Goal: Information Seeking & Learning: Learn about a topic

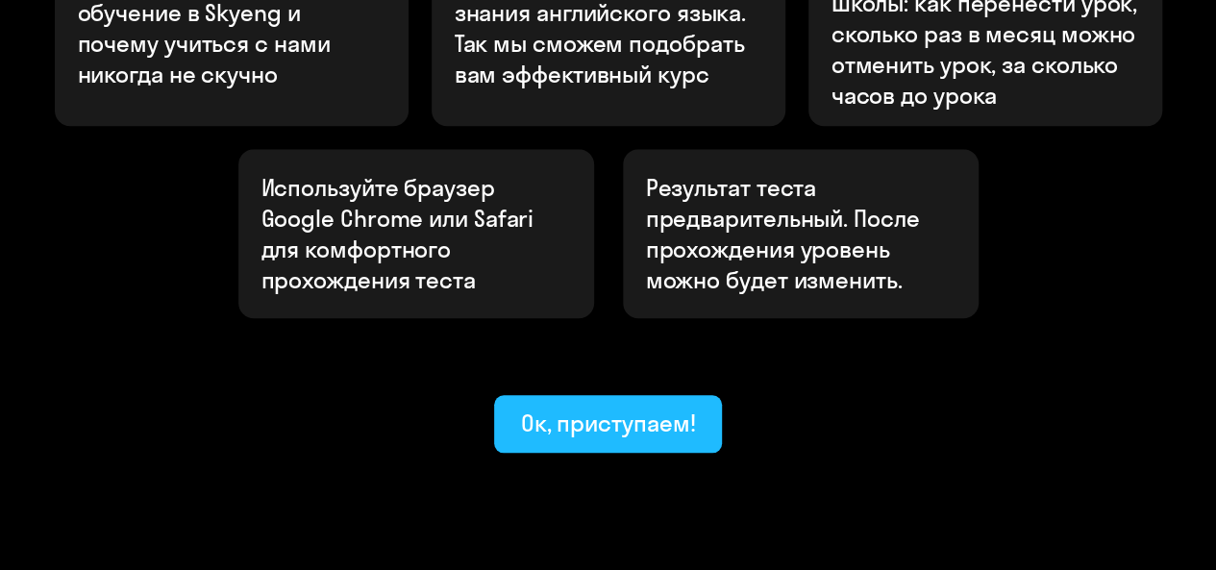
scroll to position [817, 0]
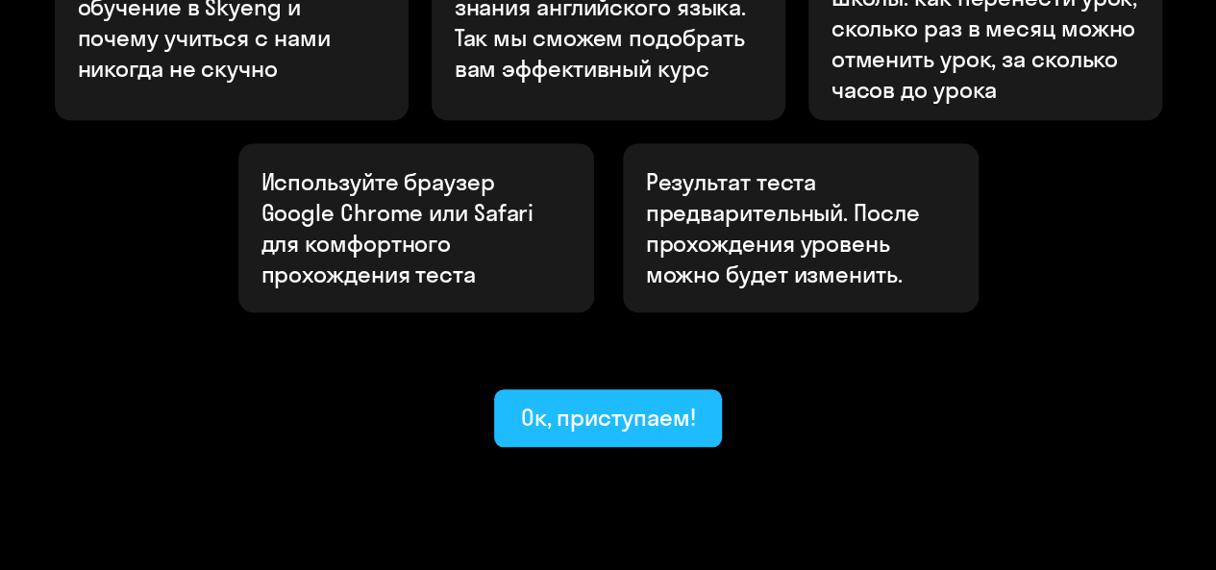
click at [581, 402] on div "Ок, приступаем!" at bounding box center [608, 417] width 175 height 31
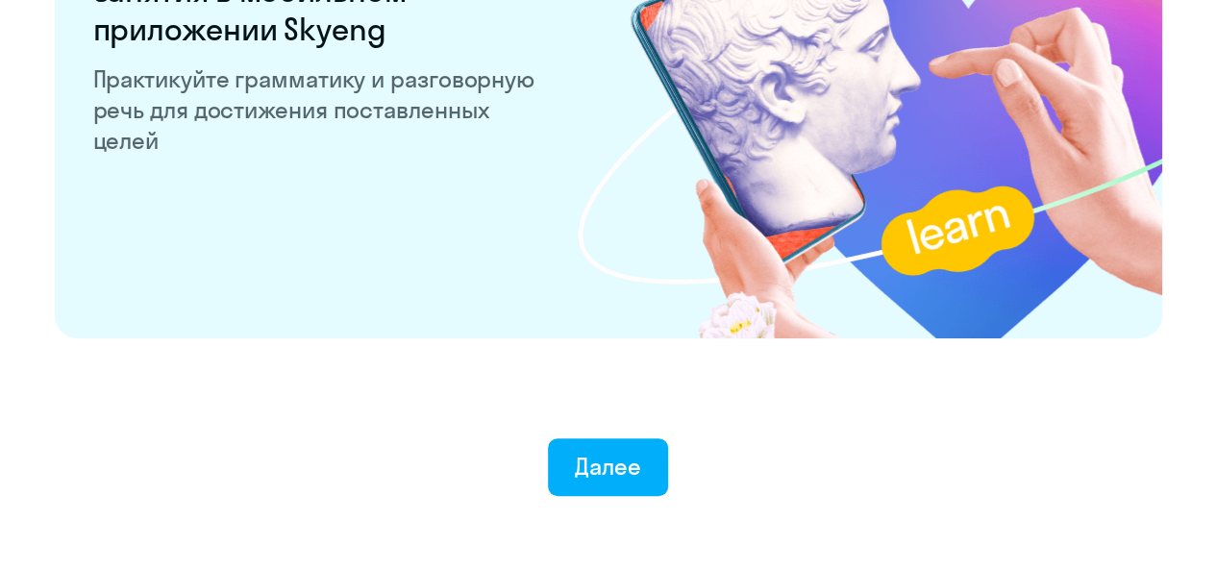
scroll to position [3886, 0]
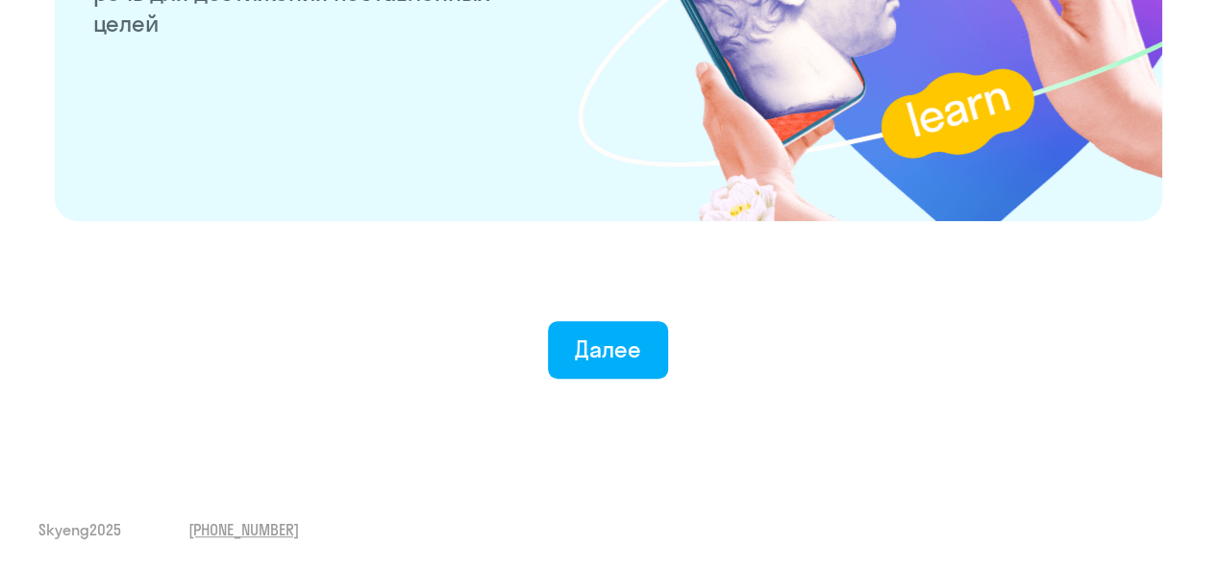
click at [677, 339] on div "Далее" at bounding box center [607, 311] width 1139 height 135
click at [621, 345] on div "Далее" at bounding box center [608, 349] width 66 height 31
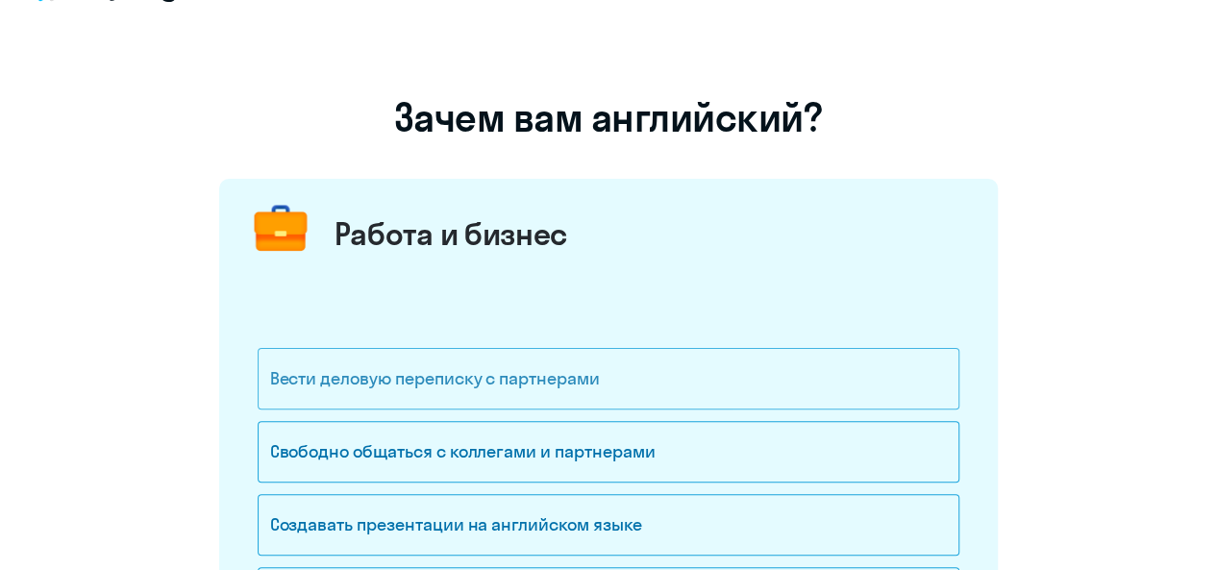
scroll to position [96, 0]
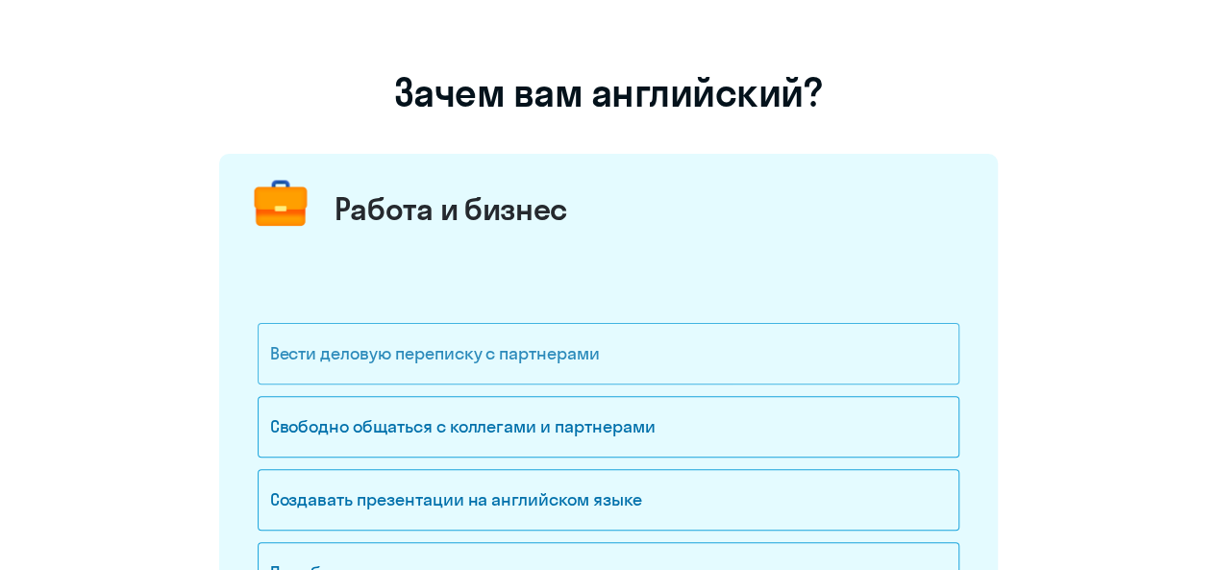
click at [627, 357] on div "Вести деловую переписку с партнерами" at bounding box center [609, 354] width 702 height 62
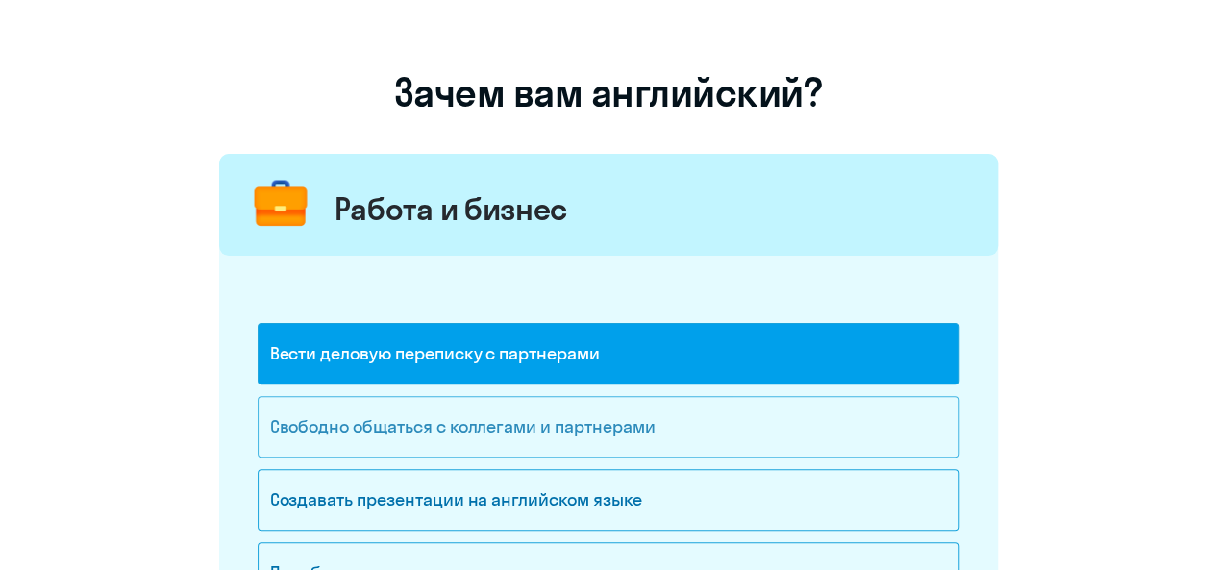
click at [631, 419] on div "Свободно общаться с коллегами и партнерами" at bounding box center [609, 427] width 702 height 62
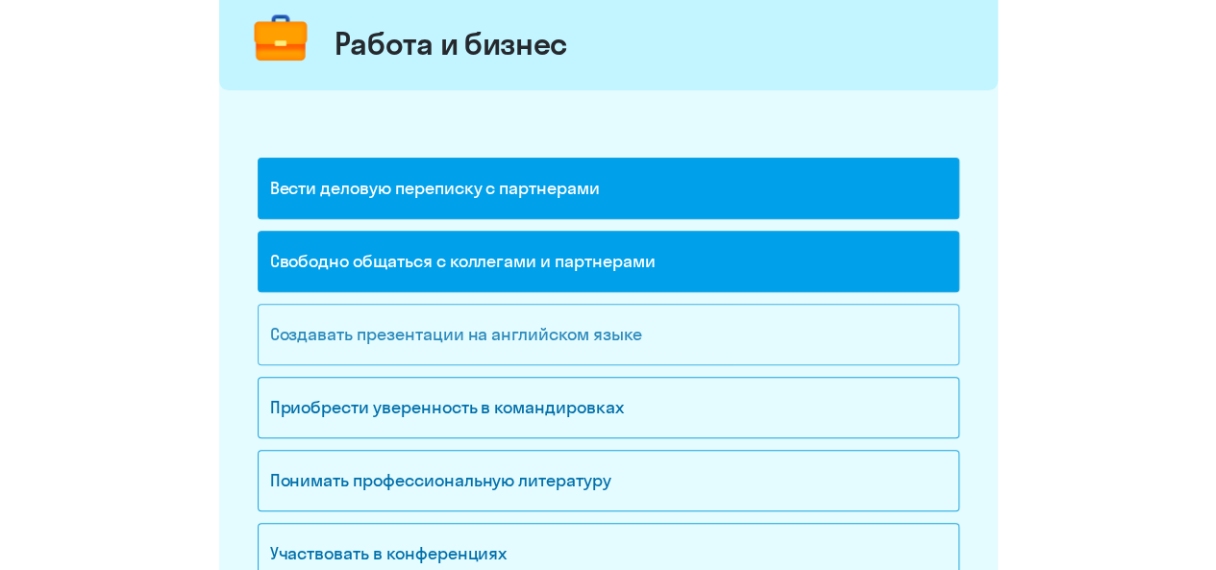
scroll to position [288, 0]
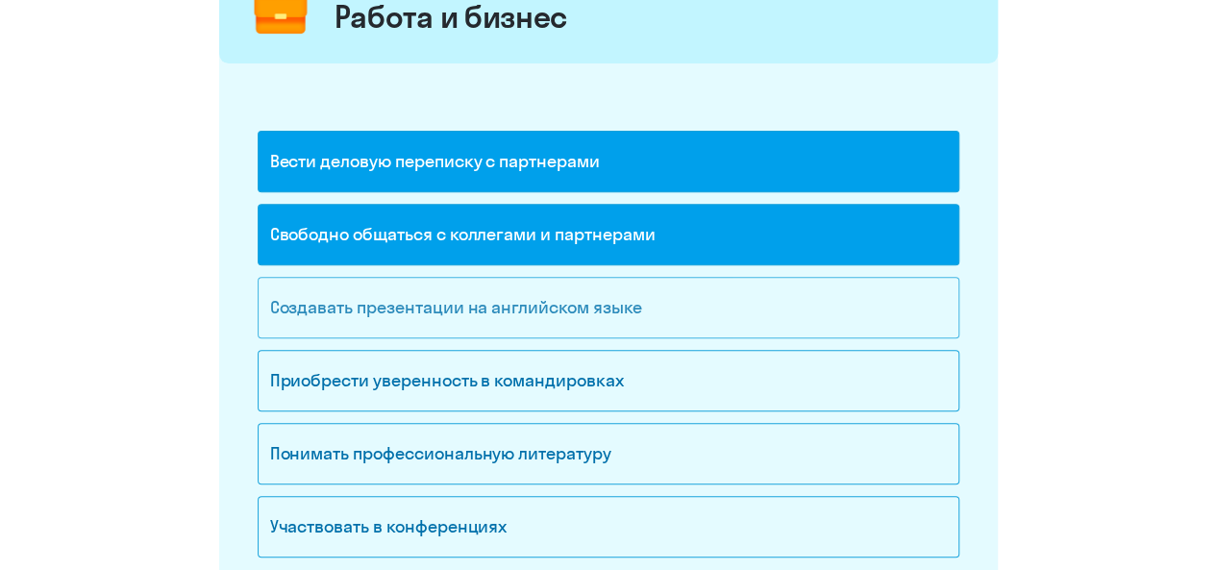
click at [654, 302] on div "Создавать презентации на английском языке" at bounding box center [609, 308] width 702 height 62
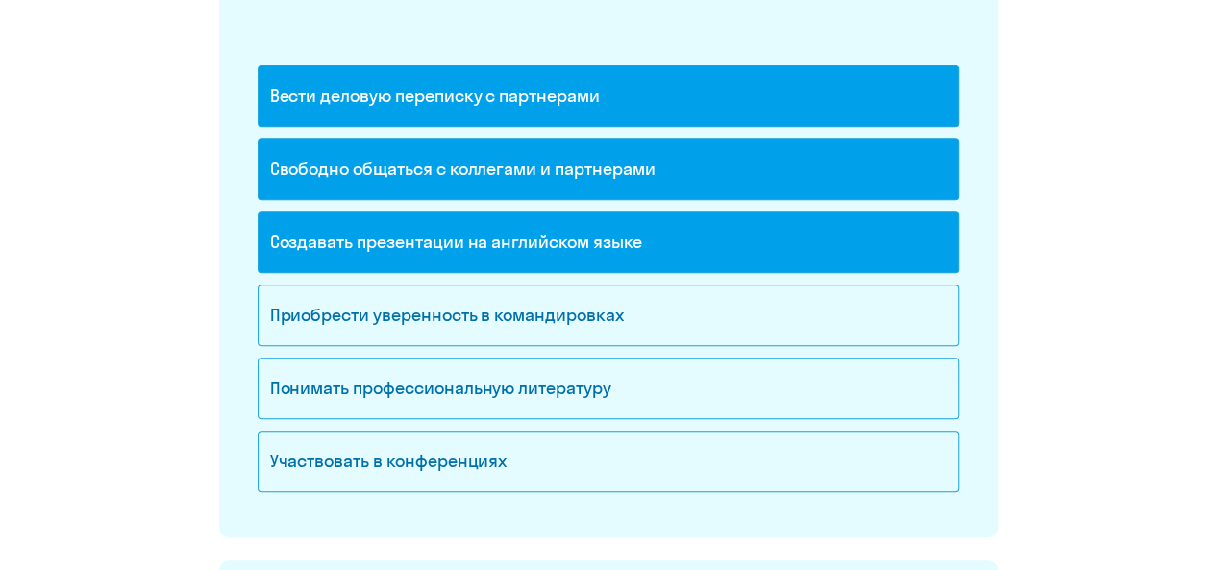
scroll to position [385, 0]
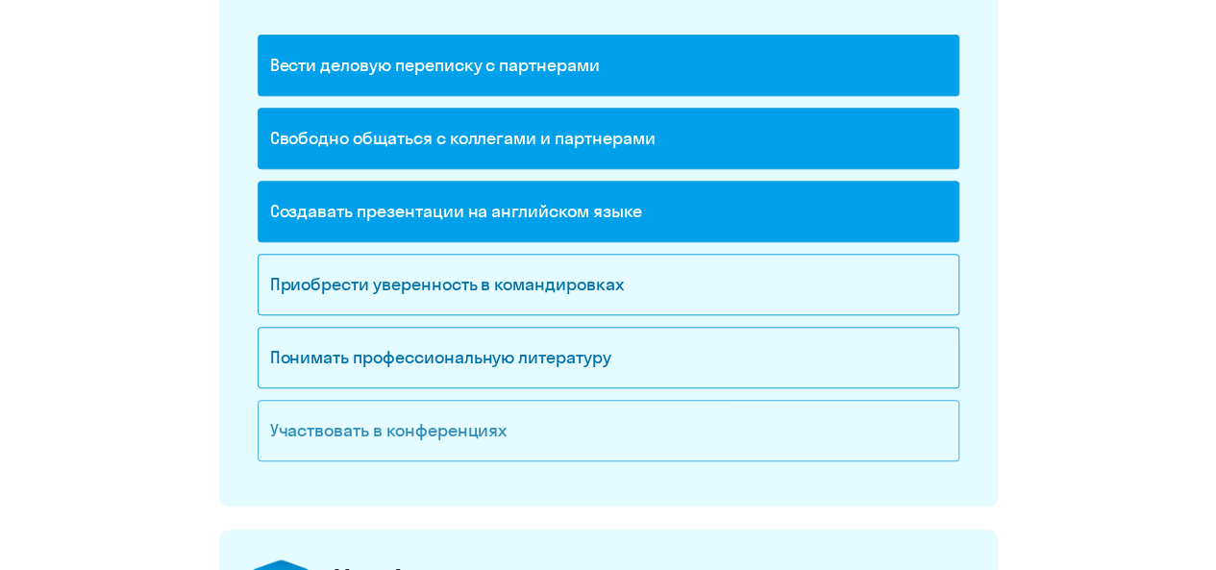
click at [475, 418] on div "Участвовать в конференциях" at bounding box center [609, 431] width 702 height 62
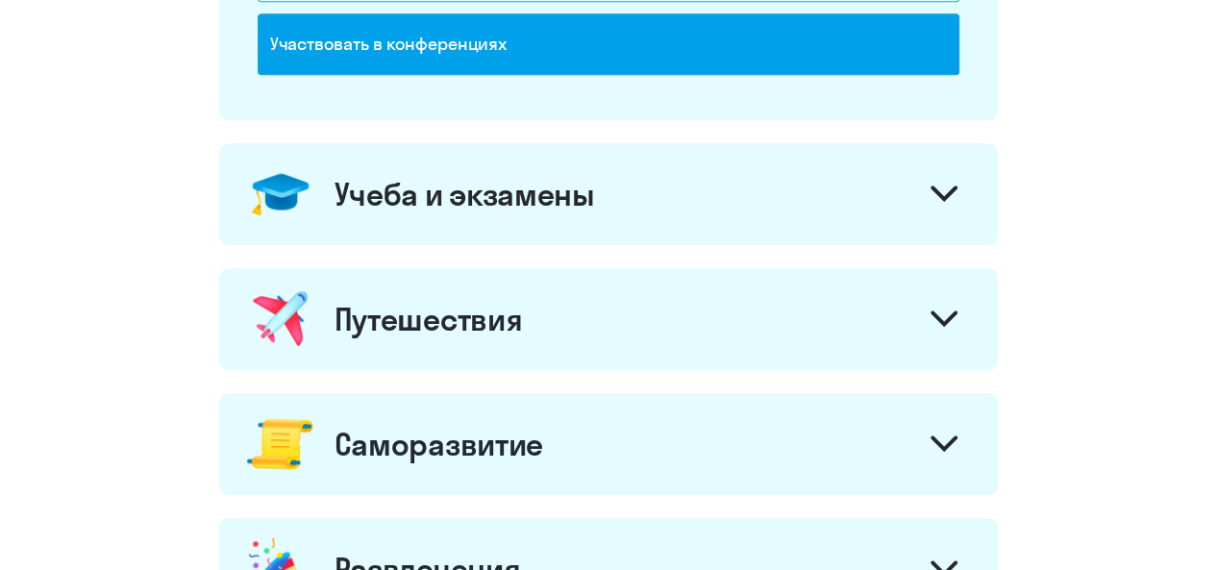
scroll to position [769, 0]
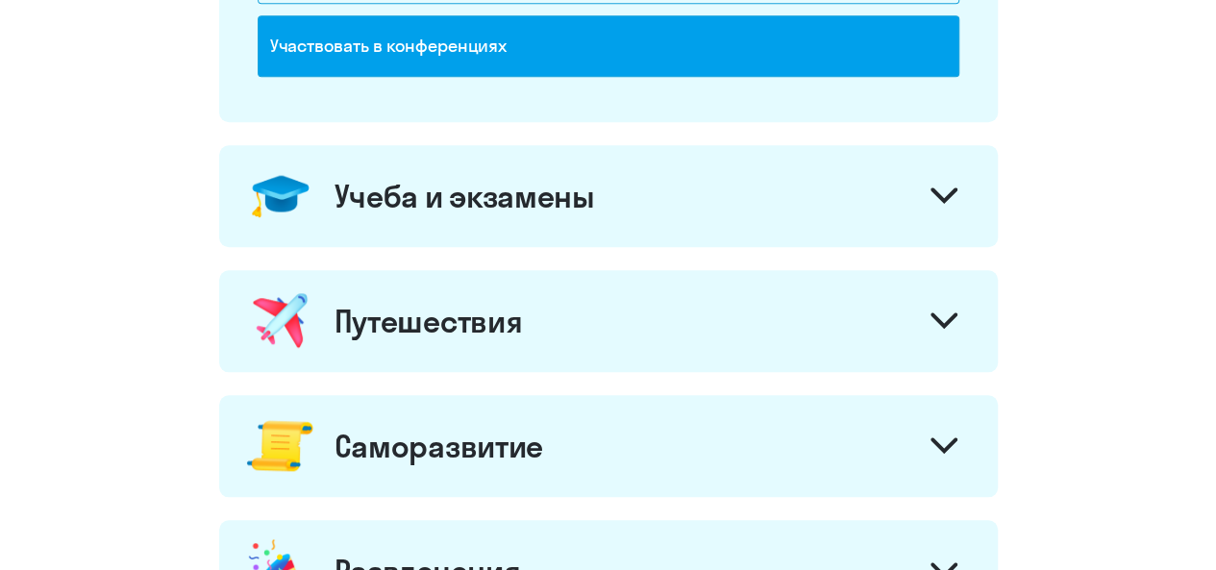
click at [648, 209] on div "Учеба и экзамены" at bounding box center [608, 196] width 779 height 102
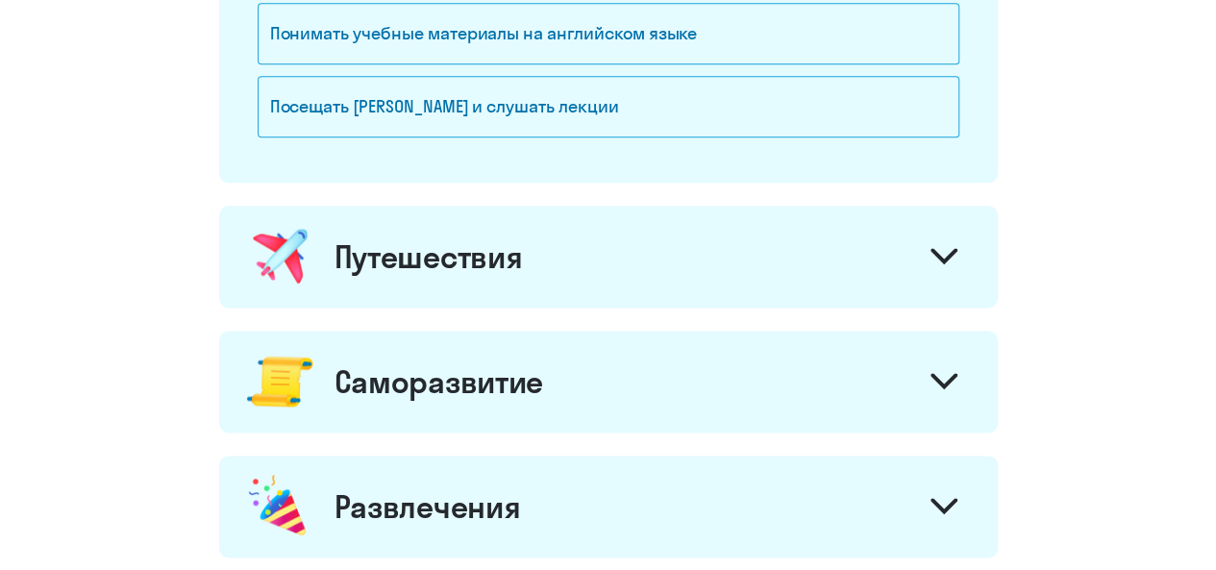
click at [633, 255] on div "Путешествия" at bounding box center [608, 257] width 779 height 102
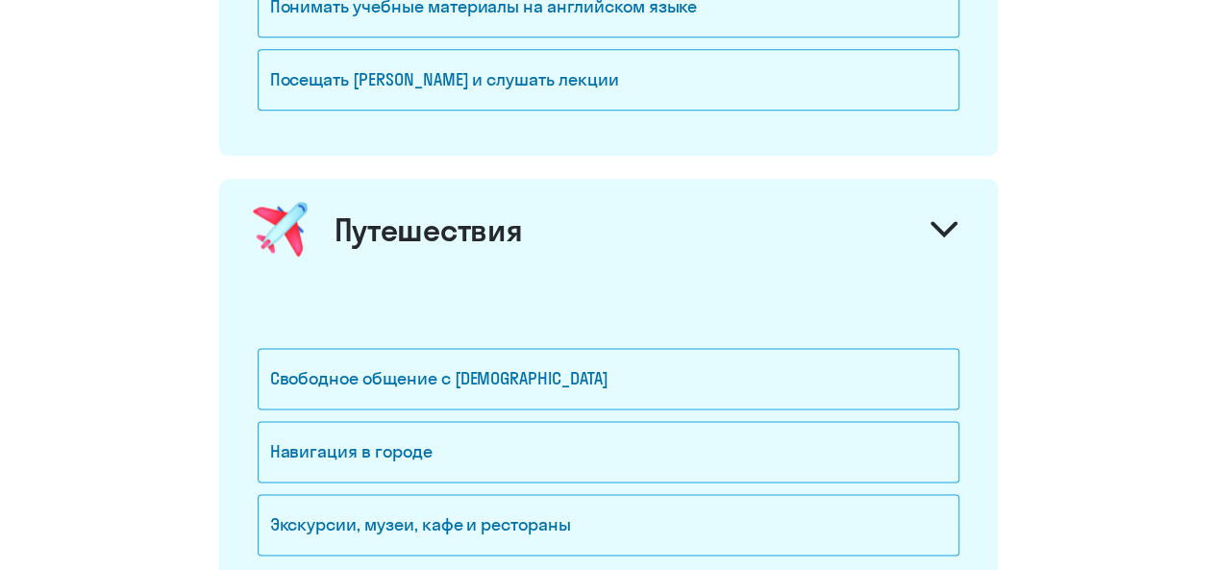
scroll to position [1250, 0]
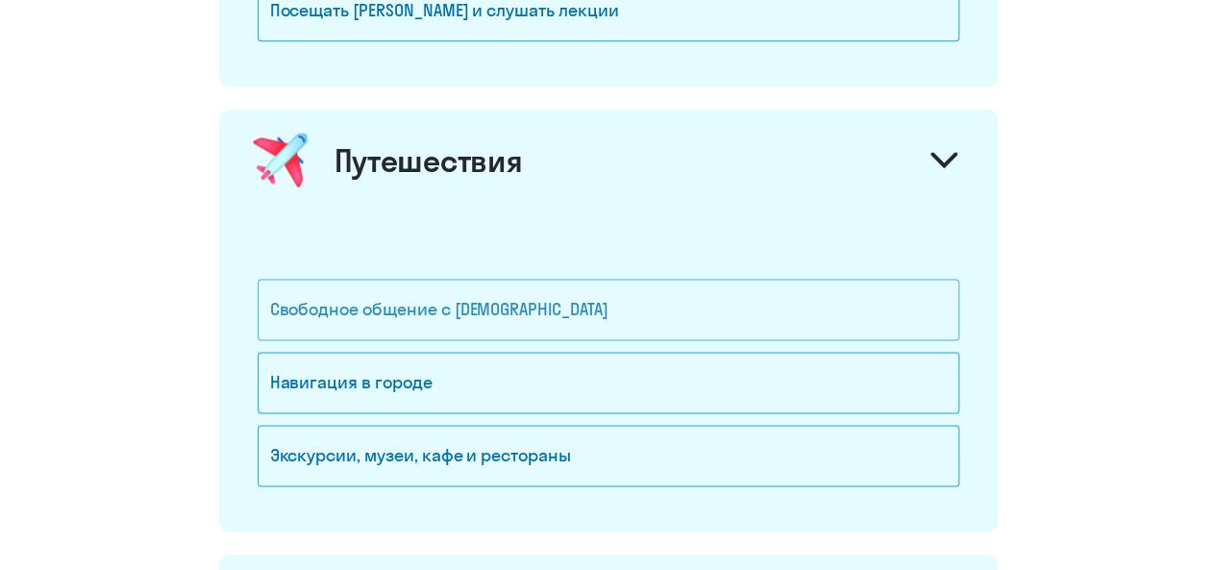
click at [643, 279] on div "Свободное общение с [DEMOGRAPHIC_DATA]" at bounding box center [609, 310] width 702 height 62
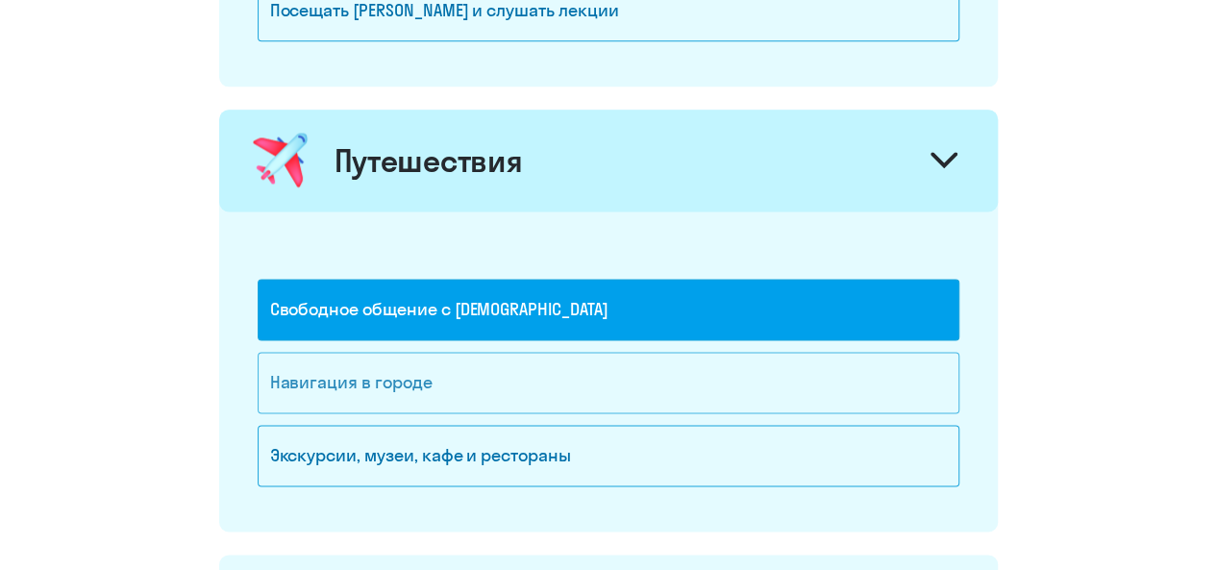
click at [602, 352] on div "Навигация в городе" at bounding box center [609, 383] width 702 height 62
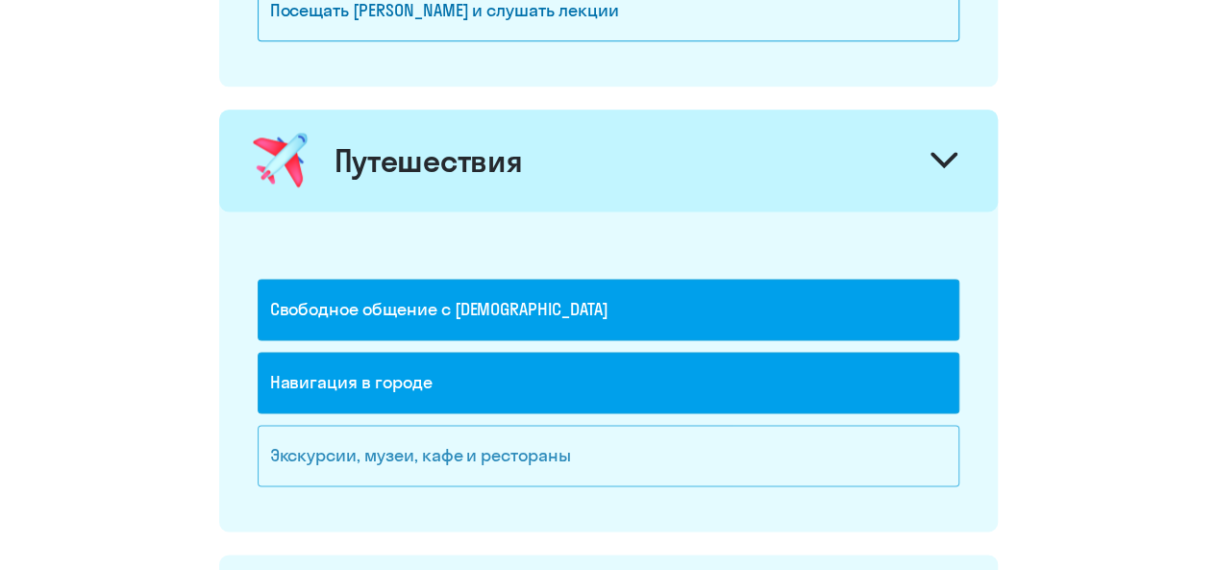
click at [585, 425] on div "Экскурсии, музеи, кафе и рестораны" at bounding box center [609, 456] width 702 height 62
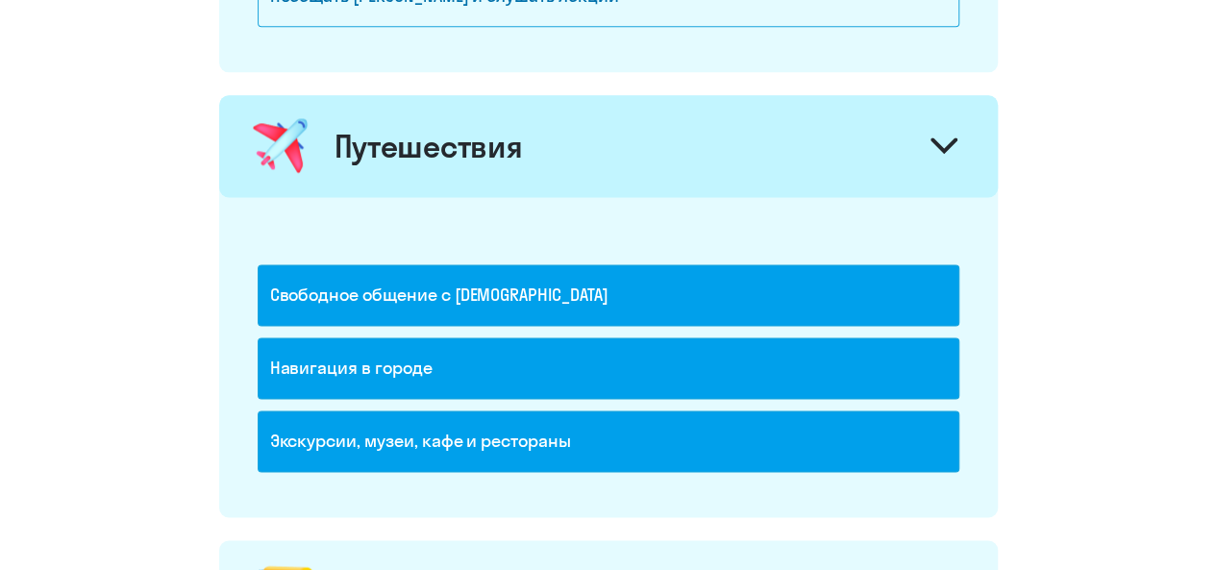
scroll to position [1442, 0]
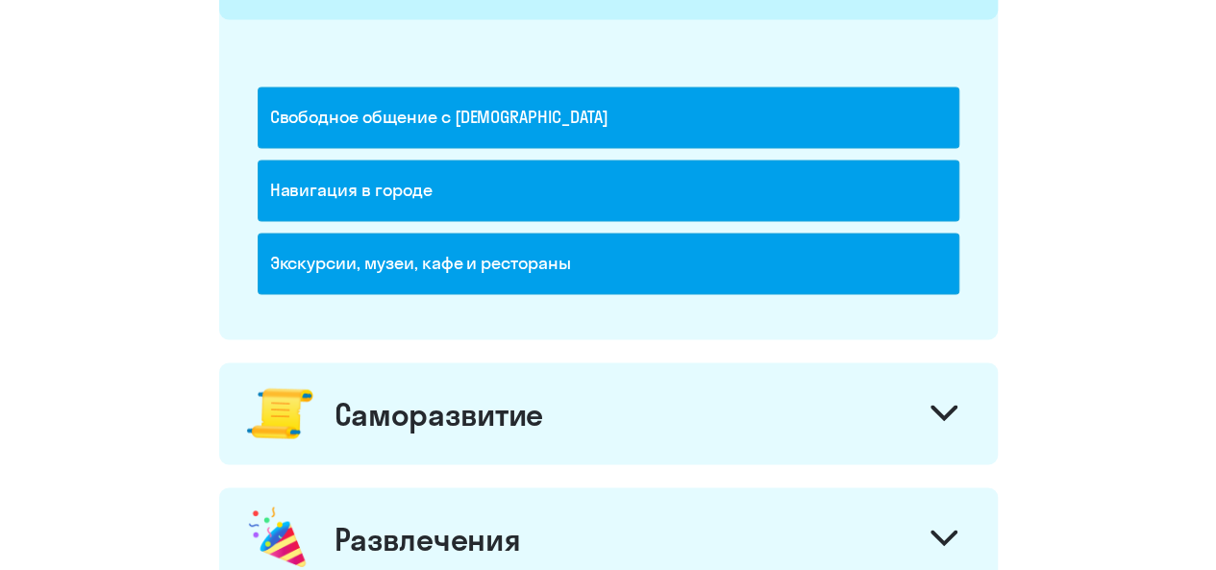
click at [609, 410] on div "Саморазвитие" at bounding box center [608, 413] width 779 height 102
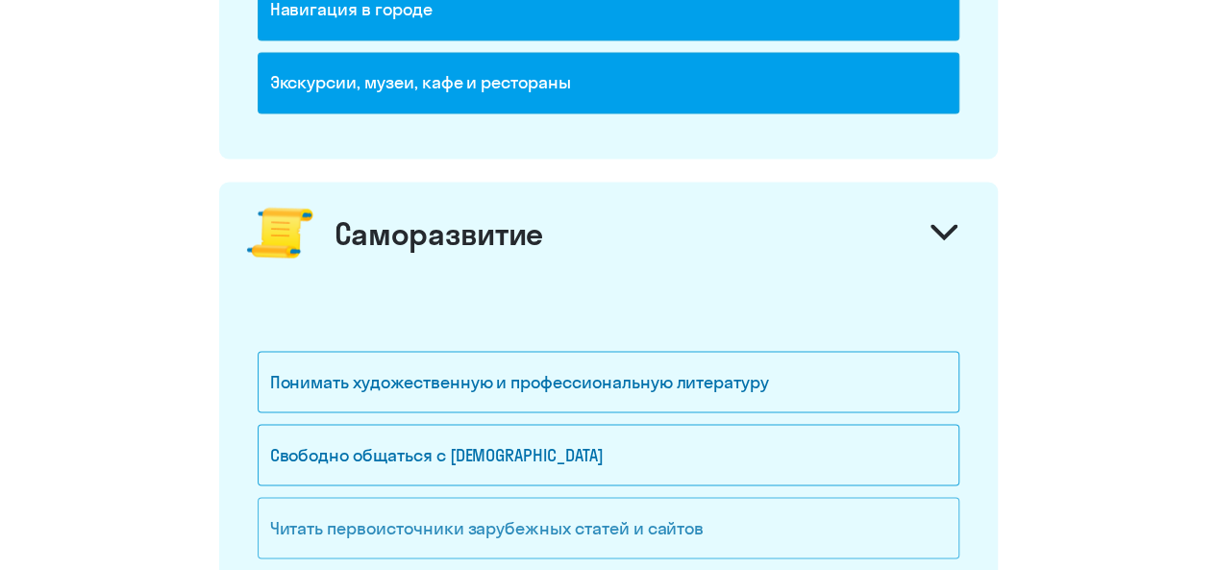
scroll to position [1730, 0]
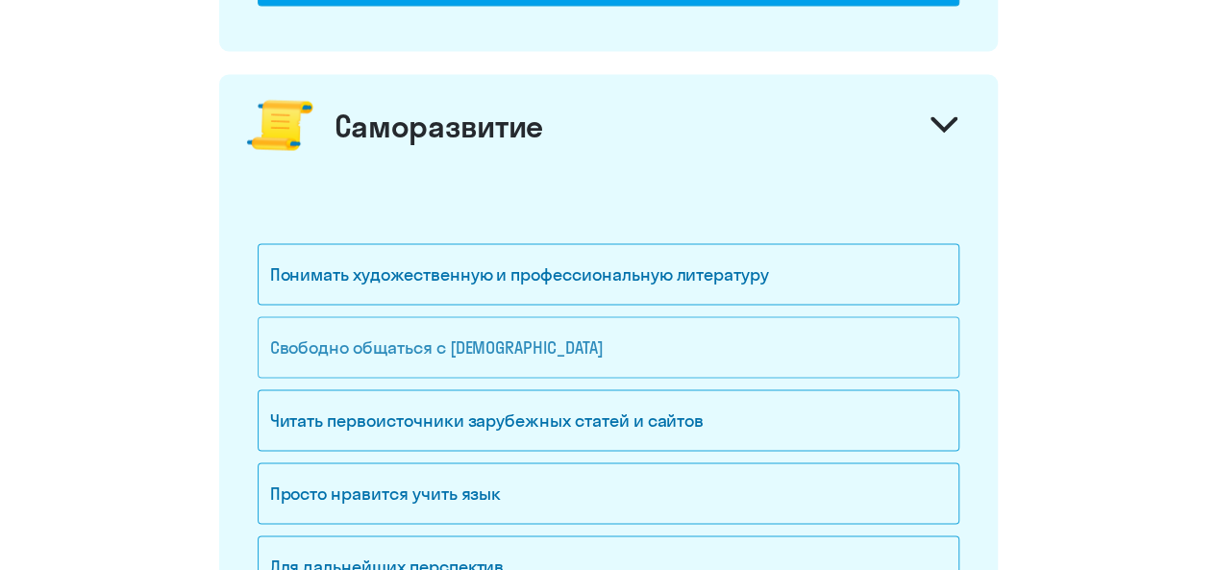
click at [655, 331] on div "Свободно общаться с [DEMOGRAPHIC_DATA]" at bounding box center [609, 347] width 702 height 62
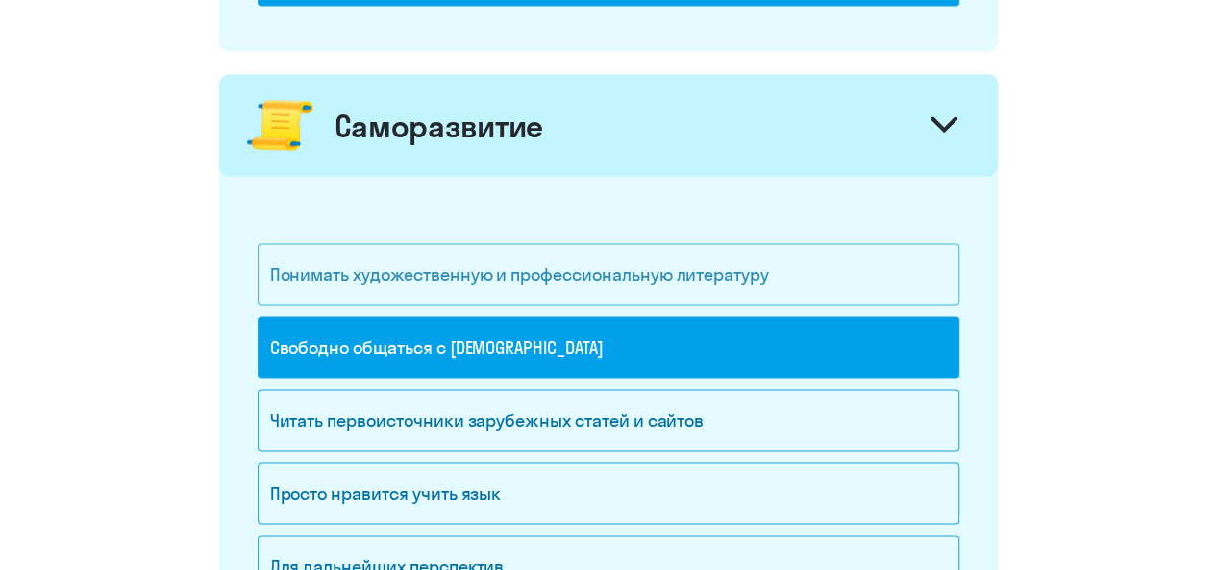
click at [662, 286] on div "Понимать художественную и профессиональную литературу" at bounding box center [609, 274] width 702 height 62
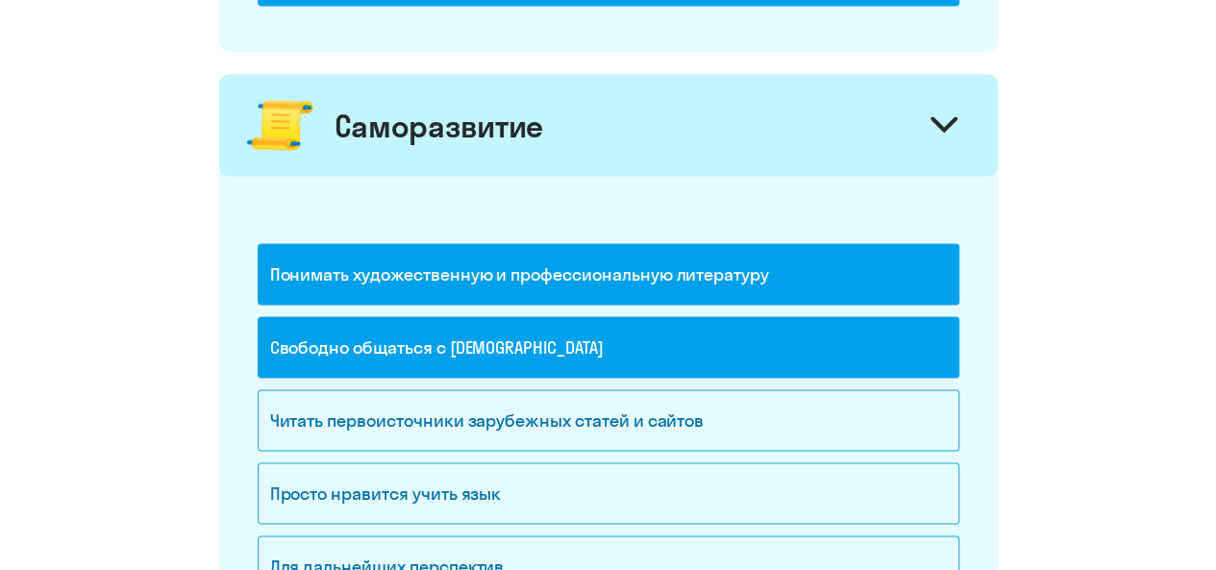
scroll to position [1827, 0]
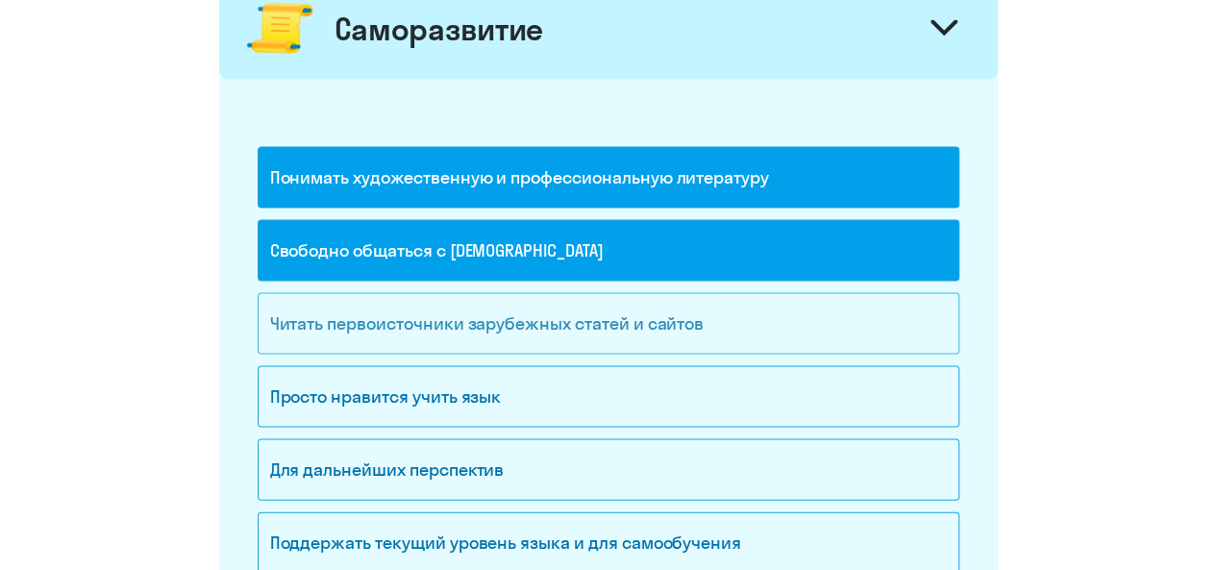
click at [618, 329] on div "Читать первоисточники зарубежных статей и сайтов" at bounding box center [609, 324] width 702 height 62
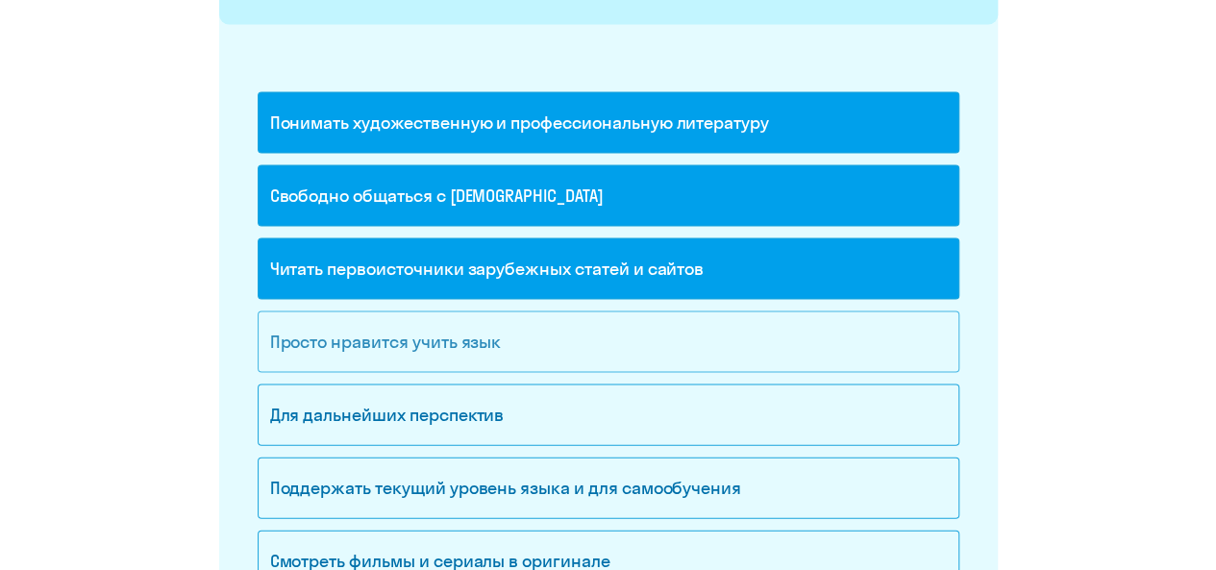
scroll to position [1923, 0]
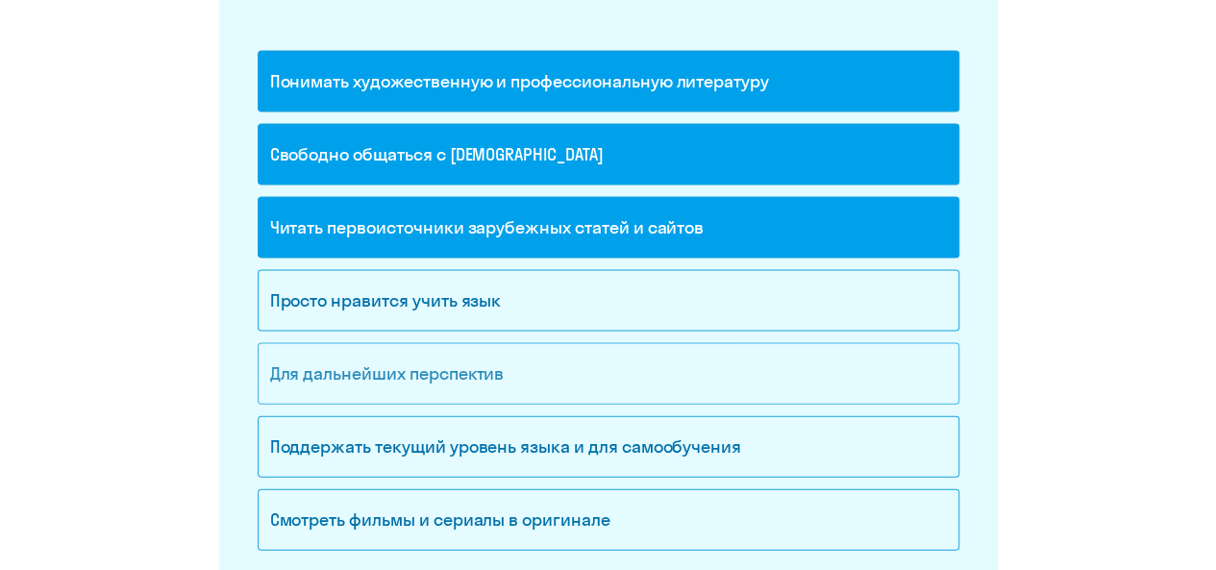
click at [585, 361] on div "Для дальнейших перспектив" at bounding box center [609, 374] width 702 height 62
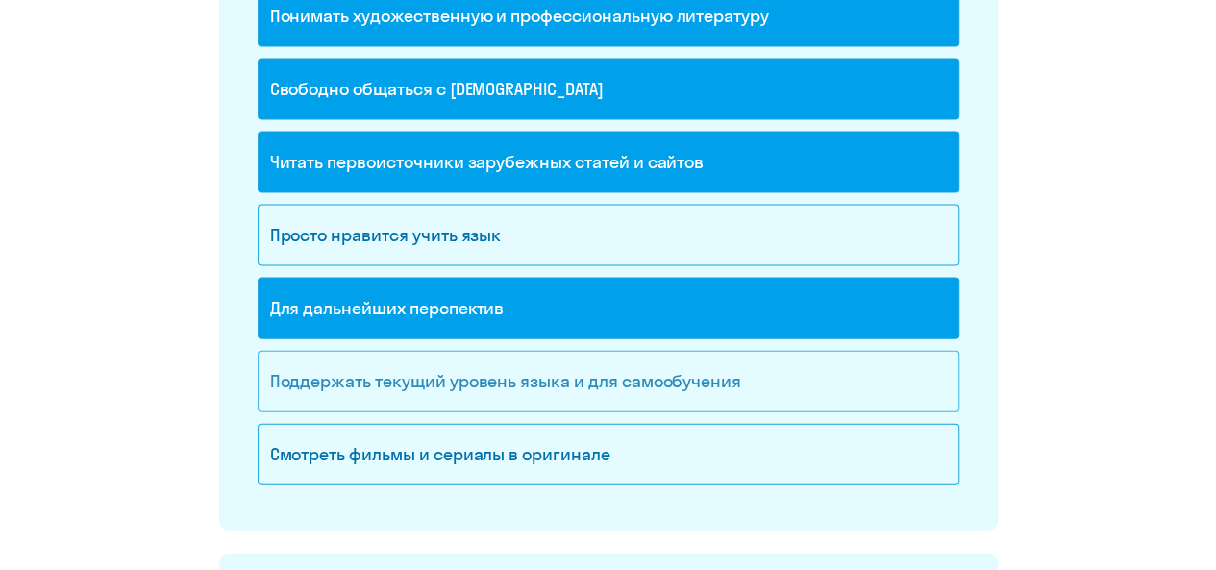
scroll to position [2019, 0]
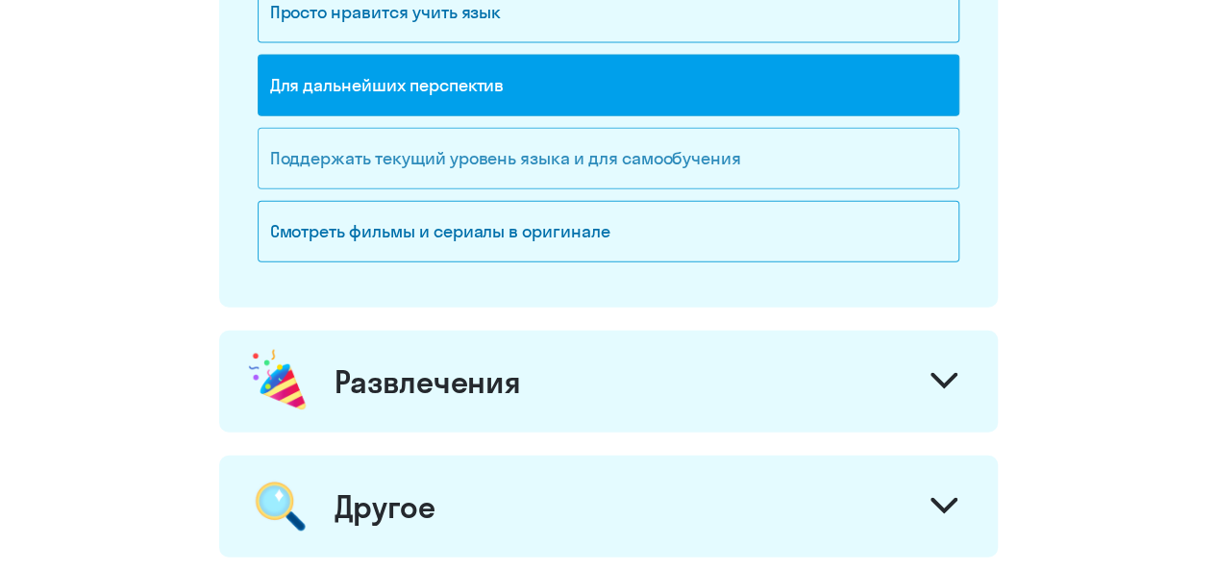
click at [585, 358] on div "Развлечения" at bounding box center [608, 382] width 779 height 102
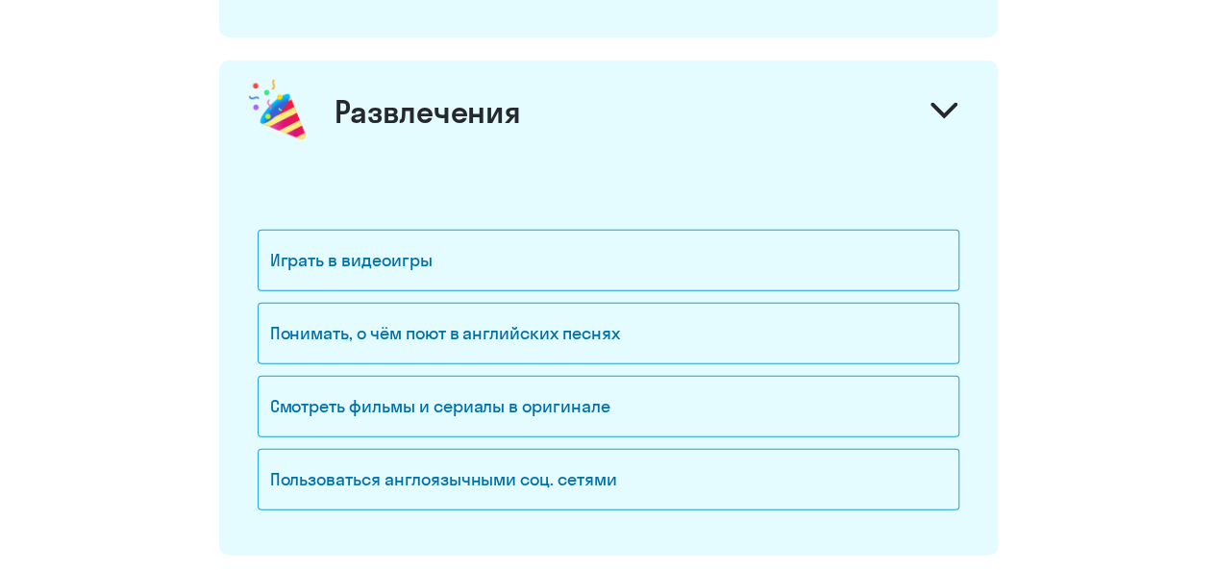
scroll to position [2500, 0]
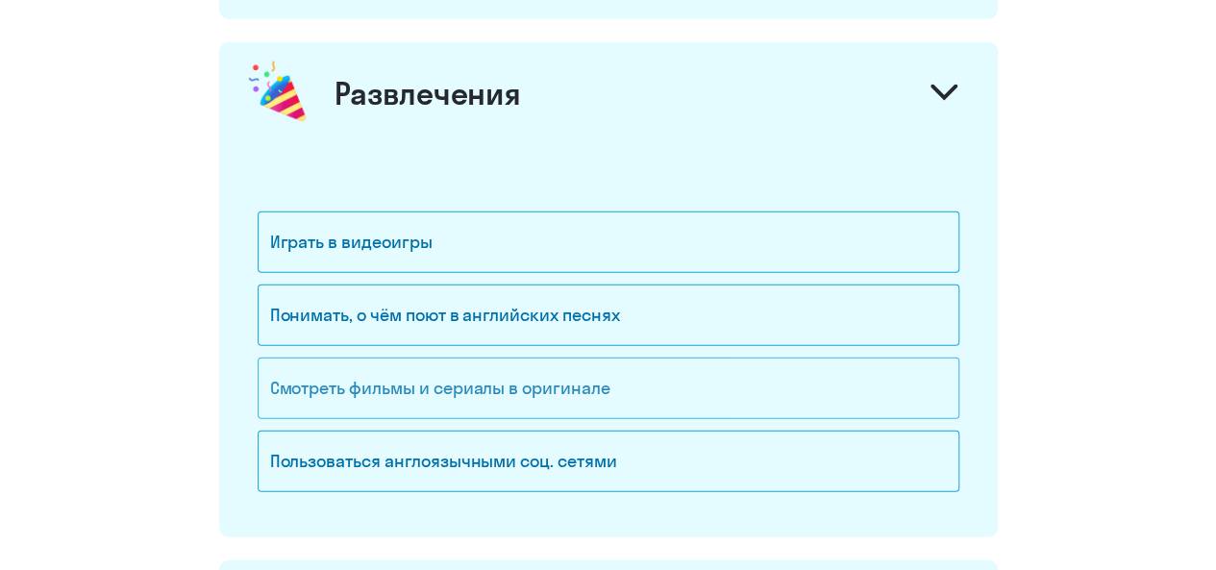
click at [611, 358] on div "Смотреть фильмы и сериалы в оригинале" at bounding box center [609, 389] width 702 height 62
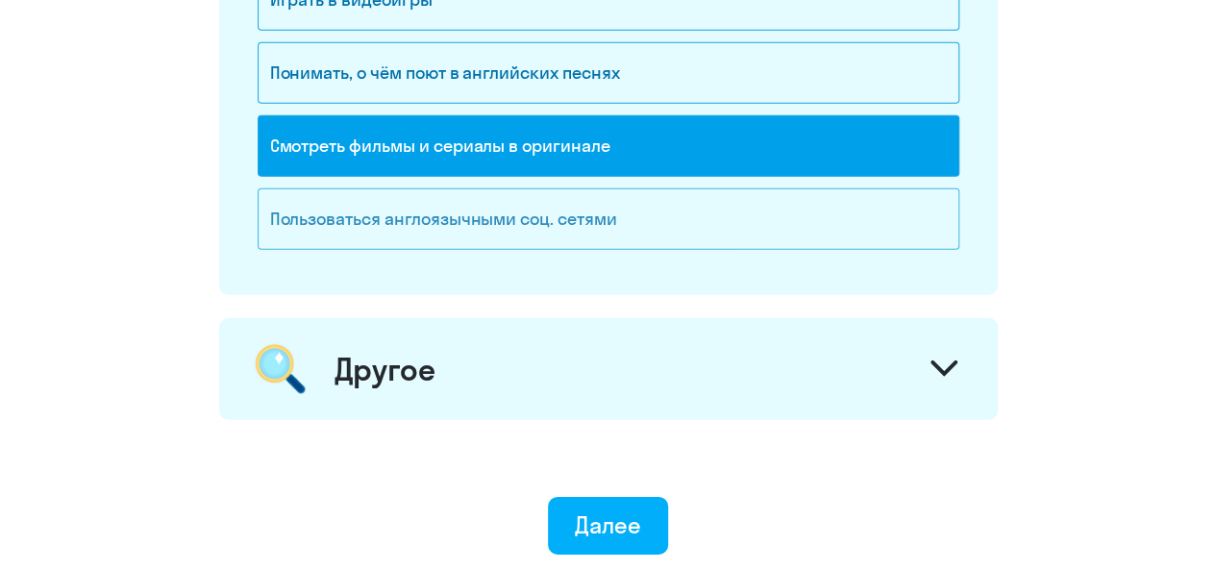
scroll to position [2788, 0]
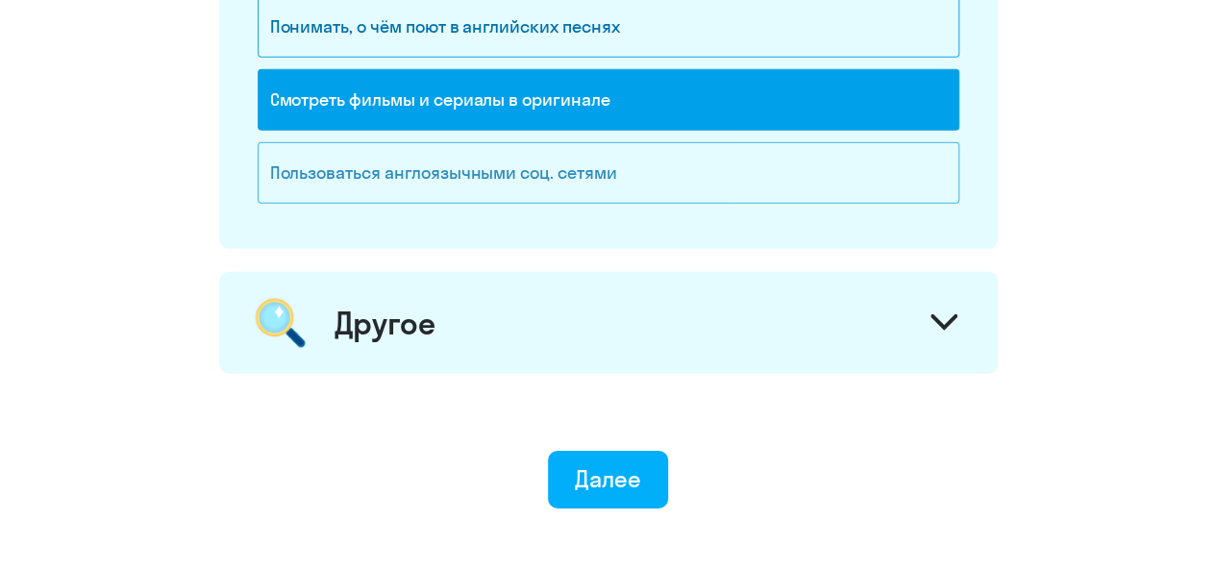
click at [592, 142] on div "Пользоваться англоязычными соц. сетями" at bounding box center [609, 173] width 702 height 62
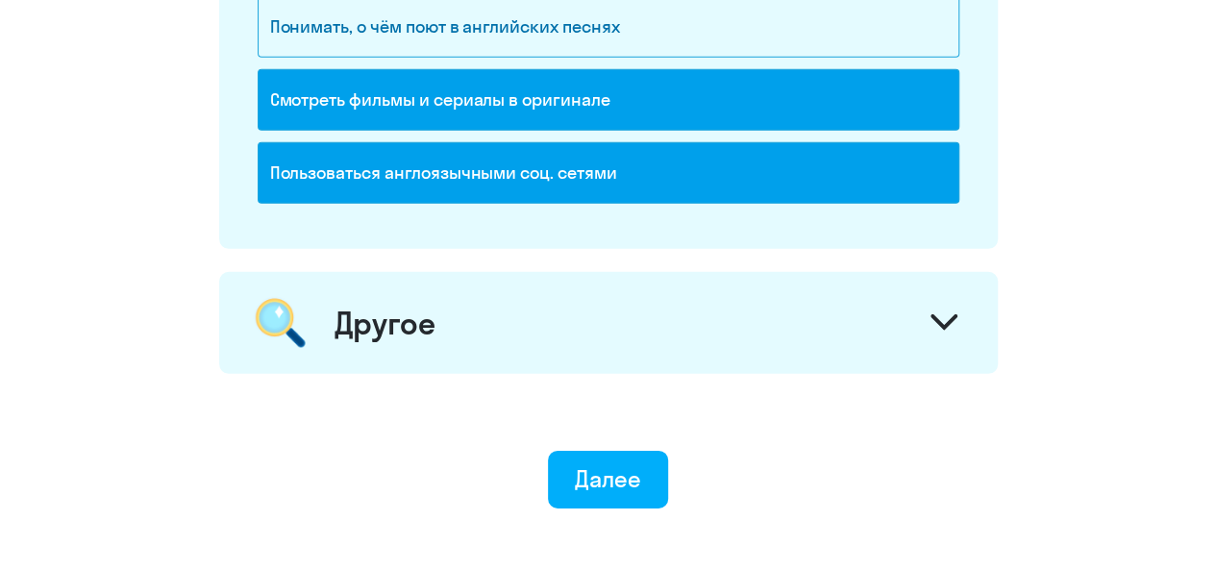
click at [535, 331] on div "Другое" at bounding box center [608, 323] width 779 height 102
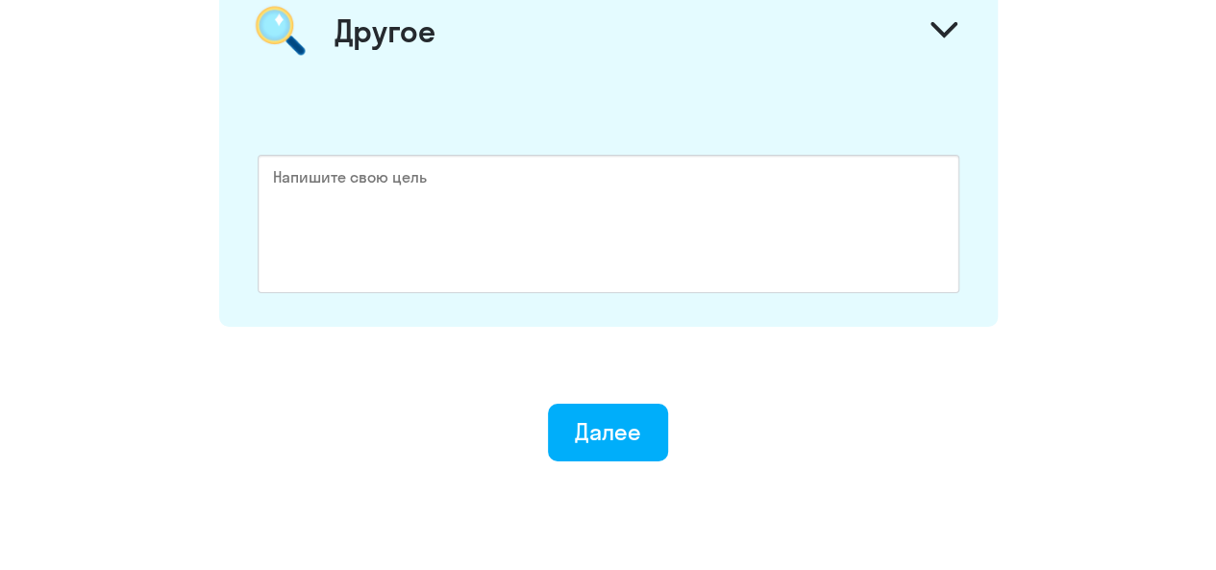
scroll to position [3140, 0]
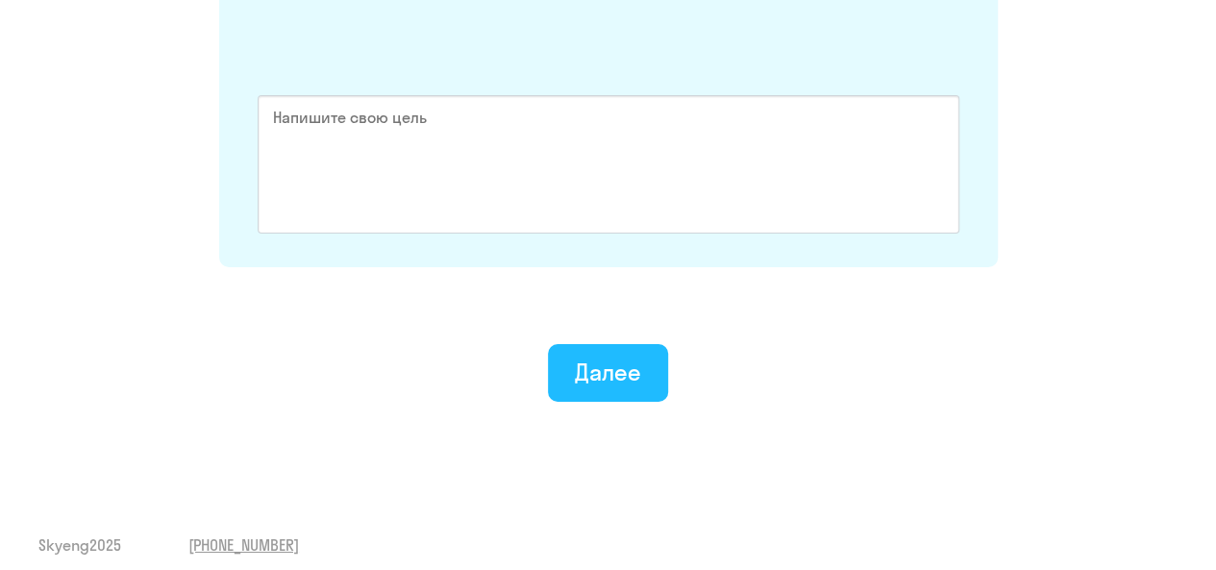
click at [622, 362] on div "Далее" at bounding box center [608, 372] width 66 height 31
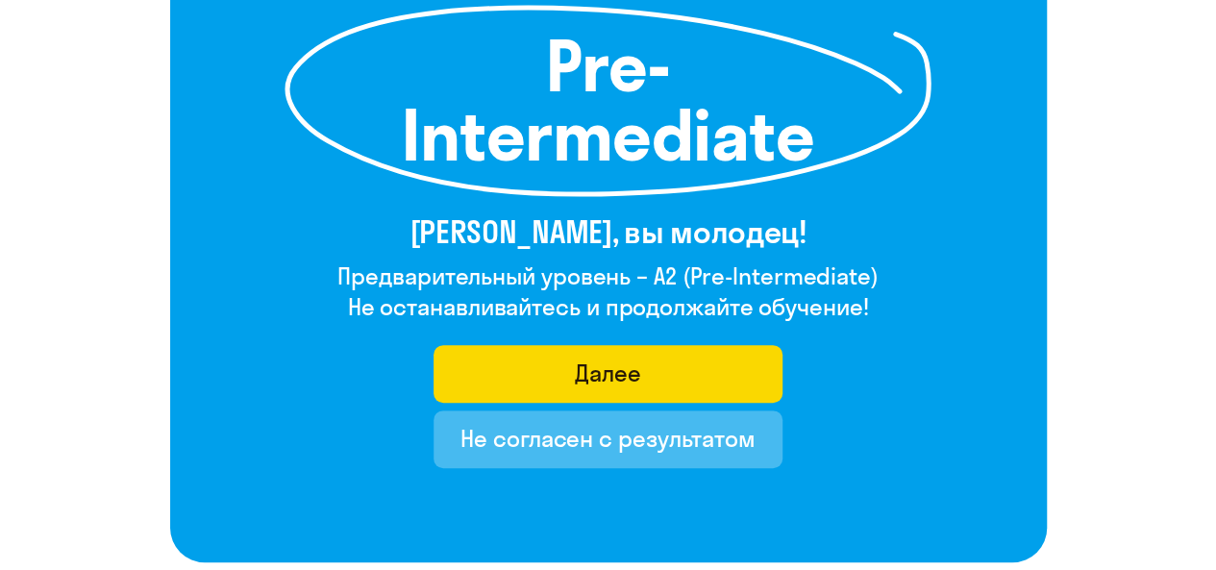
scroll to position [385, 0]
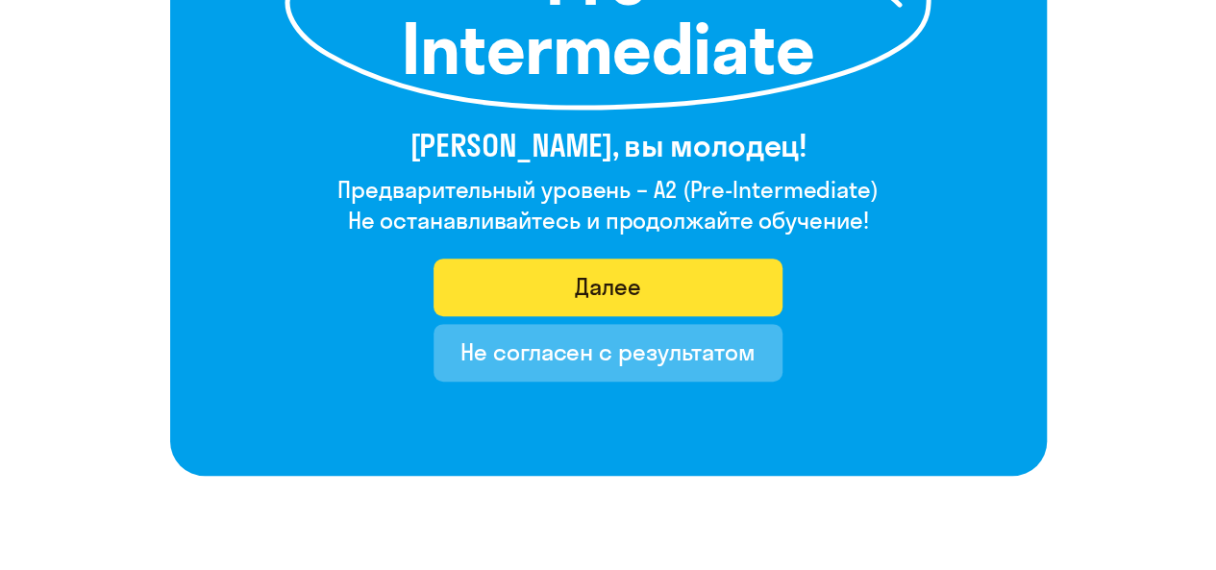
click at [492, 297] on button "Далее" at bounding box center [608, 288] width 349 height 58
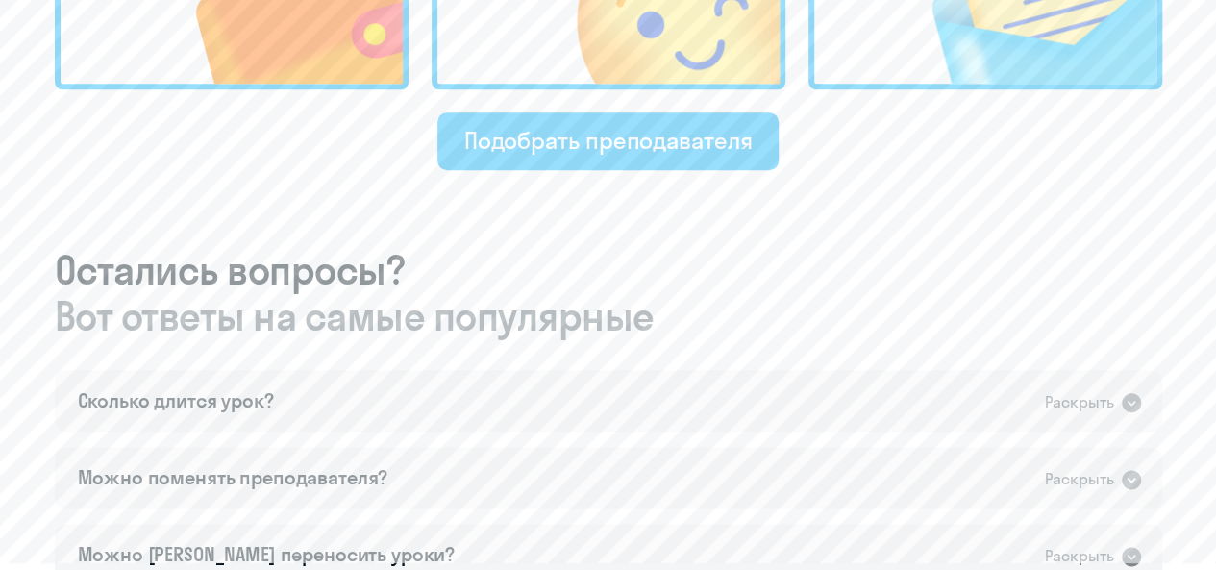
scroll to position [961, 0]
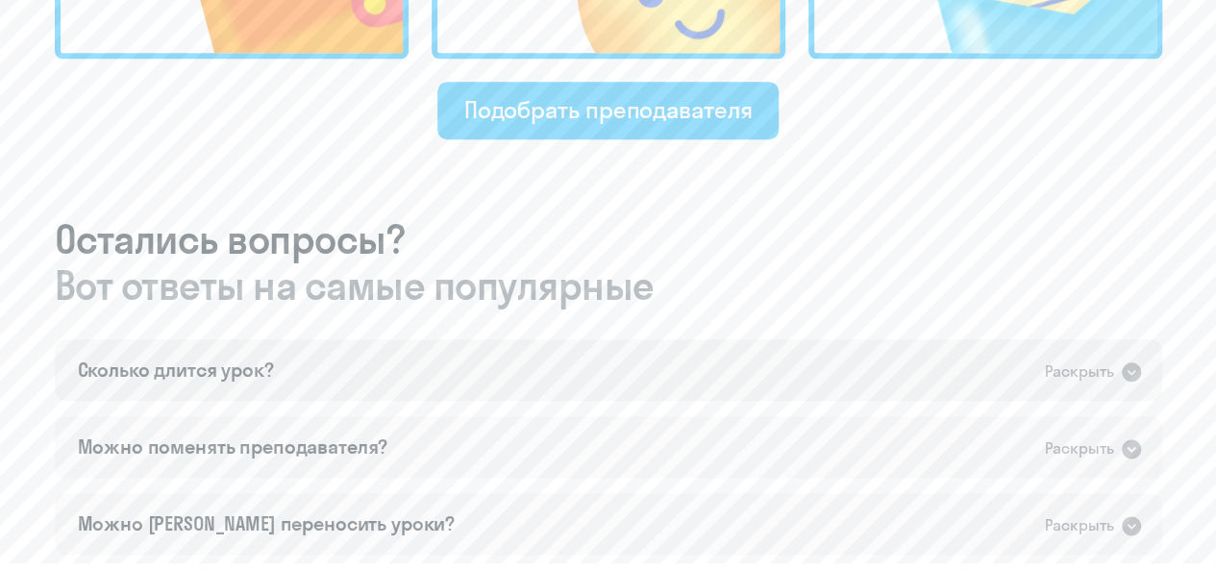
click at [1011, 361] on div "Сколько длится урок? Раскрыть" at bounding box center [608, 370] width 1107 height 62
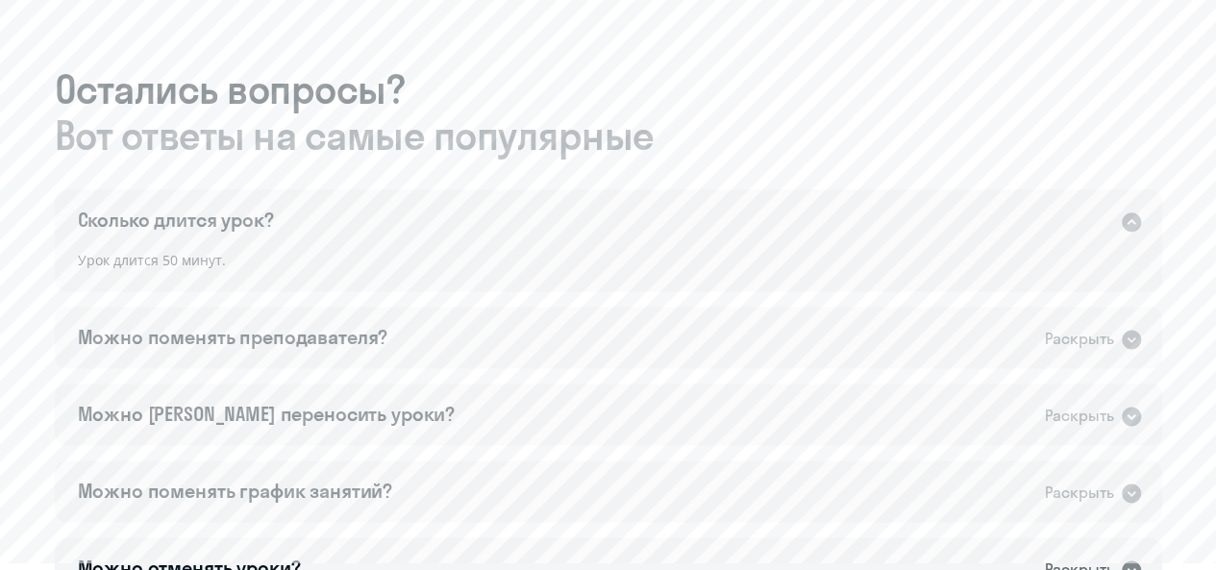
scroll to position [1250, 0]
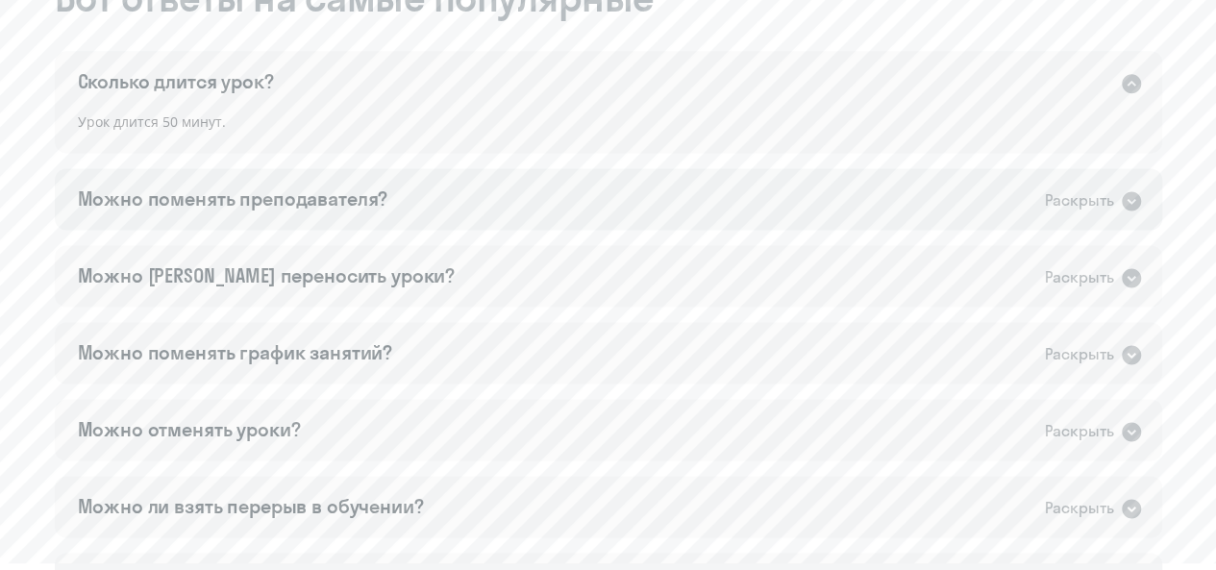
click at [392, 209] on div "Можно поменять преподавателя? Раскрыть" at bounding box center [608, 199] width 1107 height 62
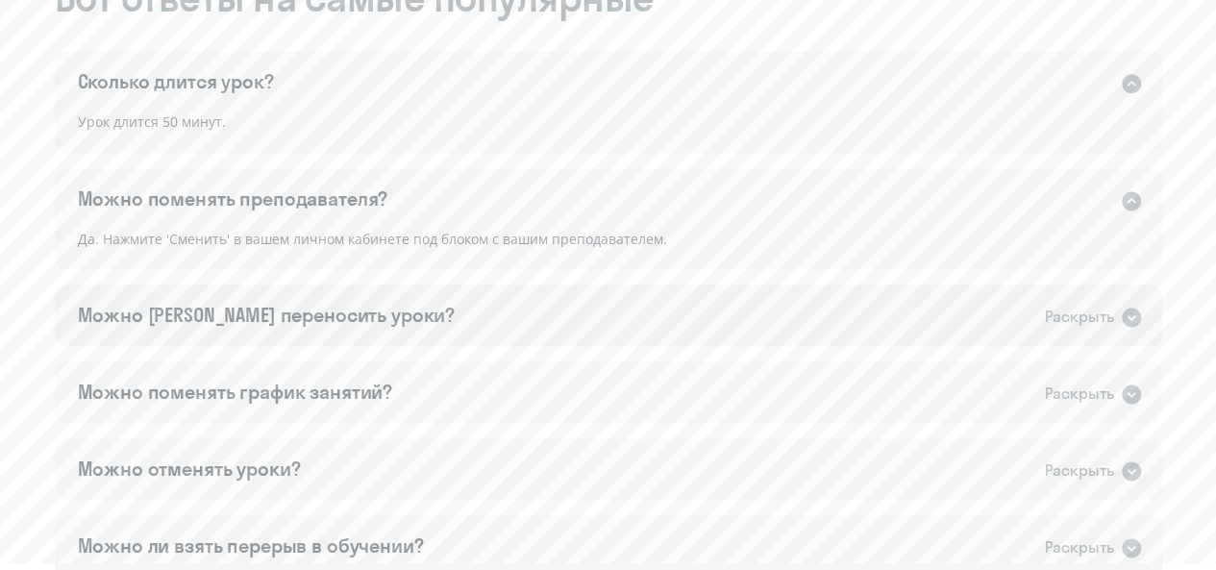
click at [343, 309] on div "Можно [PERSON_NAME] переносить уроки?" at bounding box center [266, 315] width 377 height 27
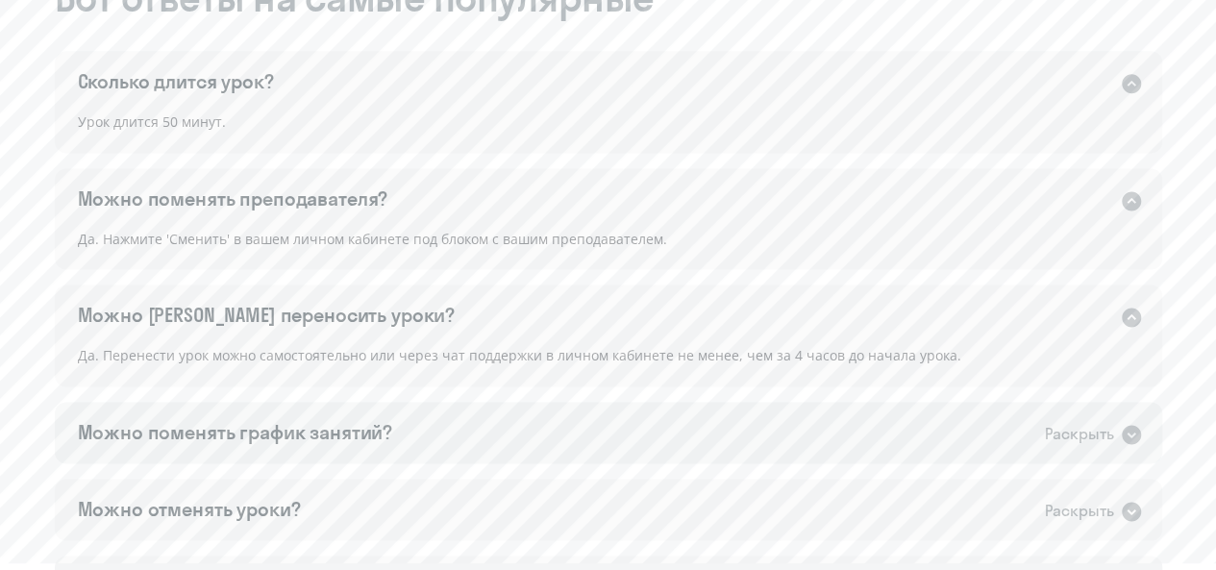
click at [346, 422] on div "Можно поменять график занятий?" at bounding box center [235, 432] width 315 height 27
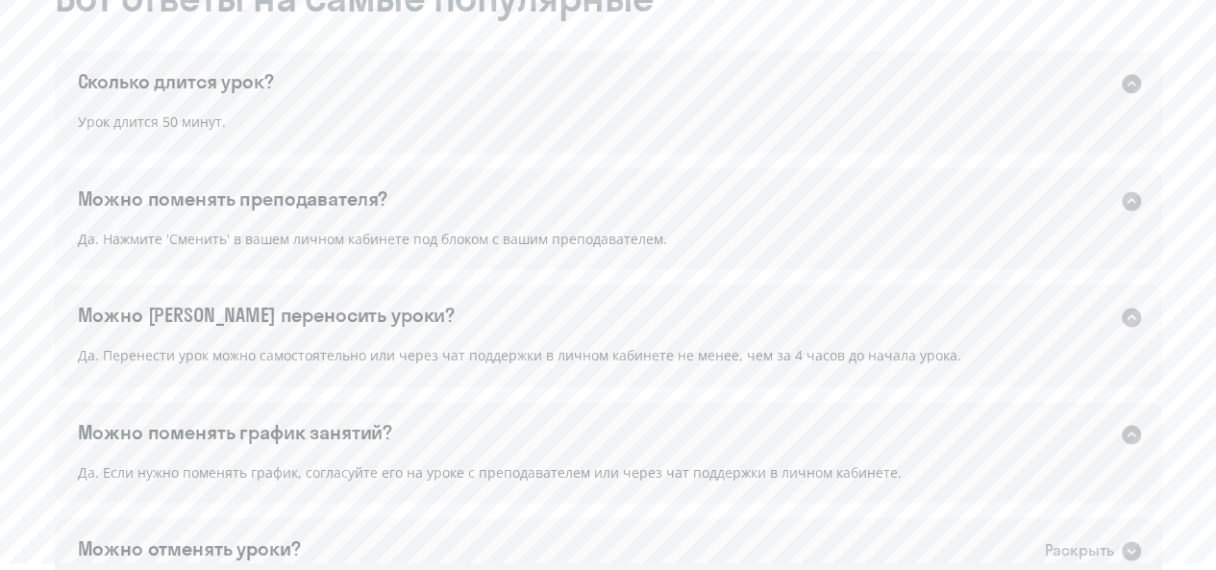
scroll to position [1346, 0]
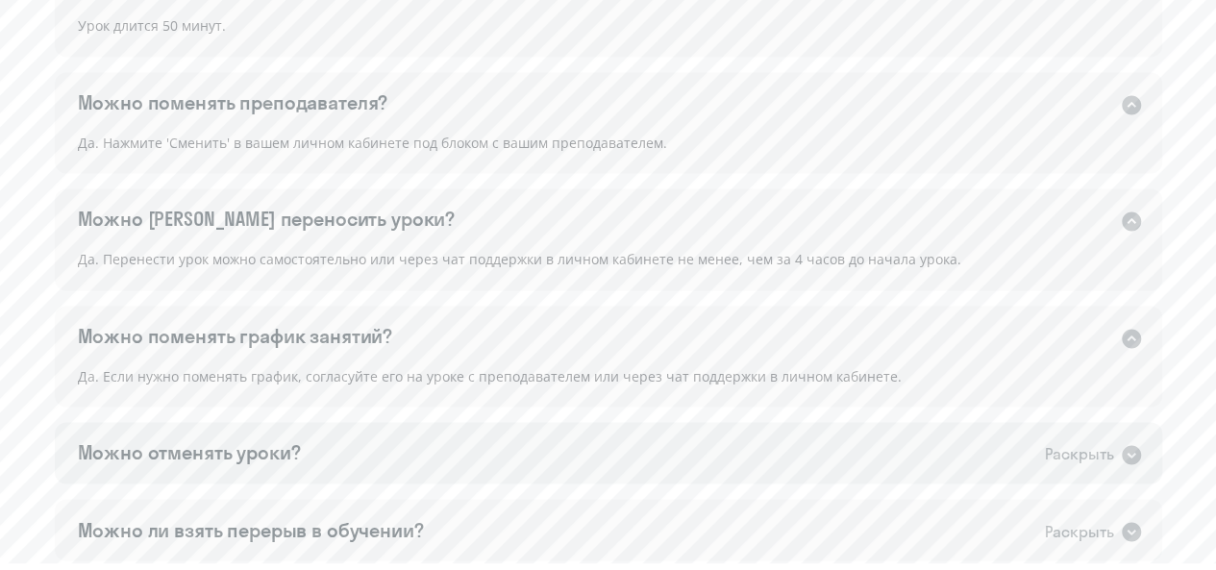
click at [333, 432] on div "Можно отменять уроки? Раскрыть" at bounding box center [608, 453] width 1107 height 62
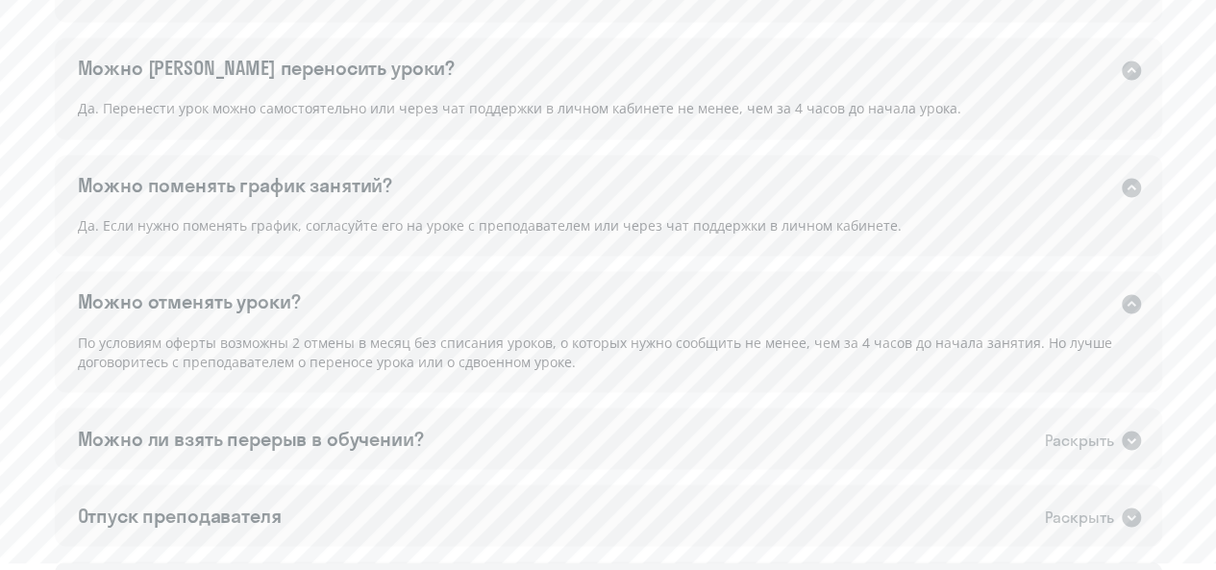
scroll to position [1538, 0]
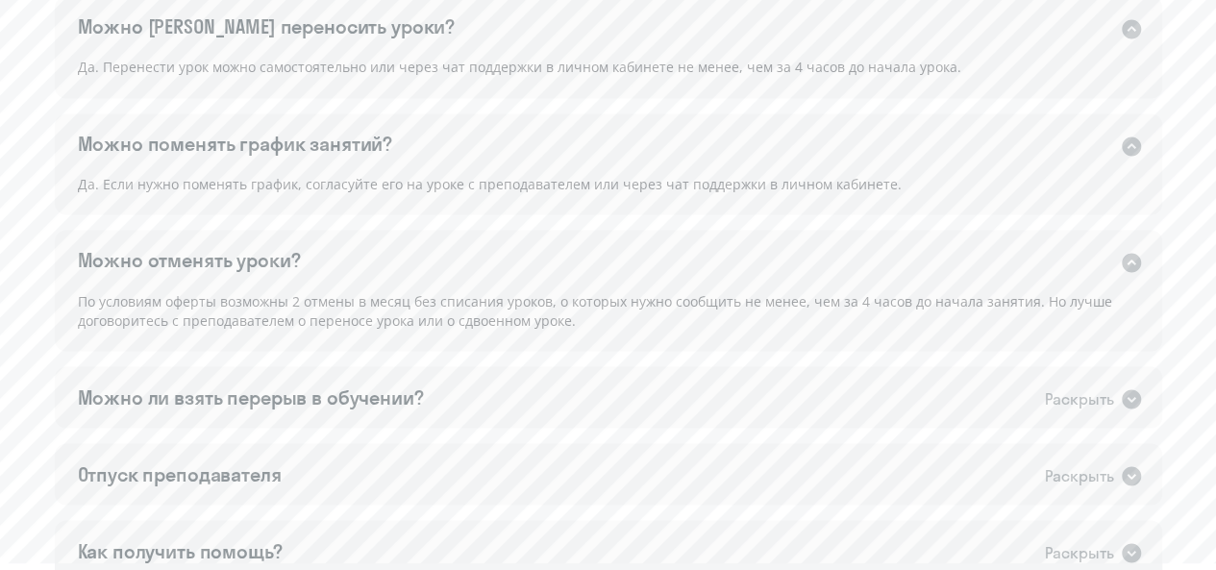
click at [331, 407] on div "Можно ли взять перерыв в обучении?" at bounding box center [251, 397] width 346 height 27
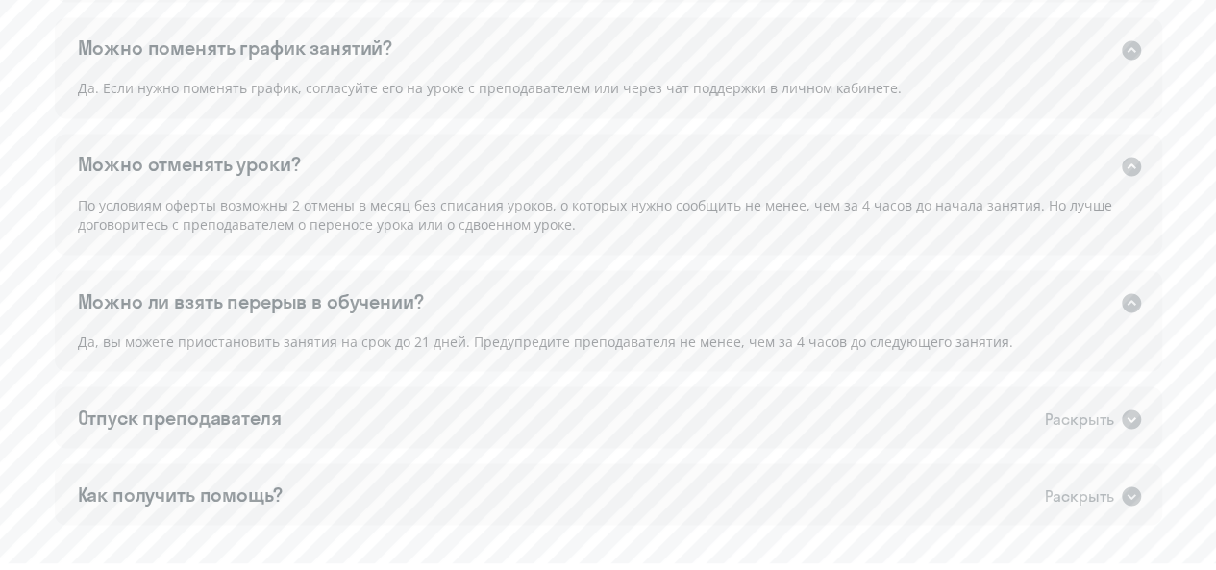
scroll to position [1730, 0]
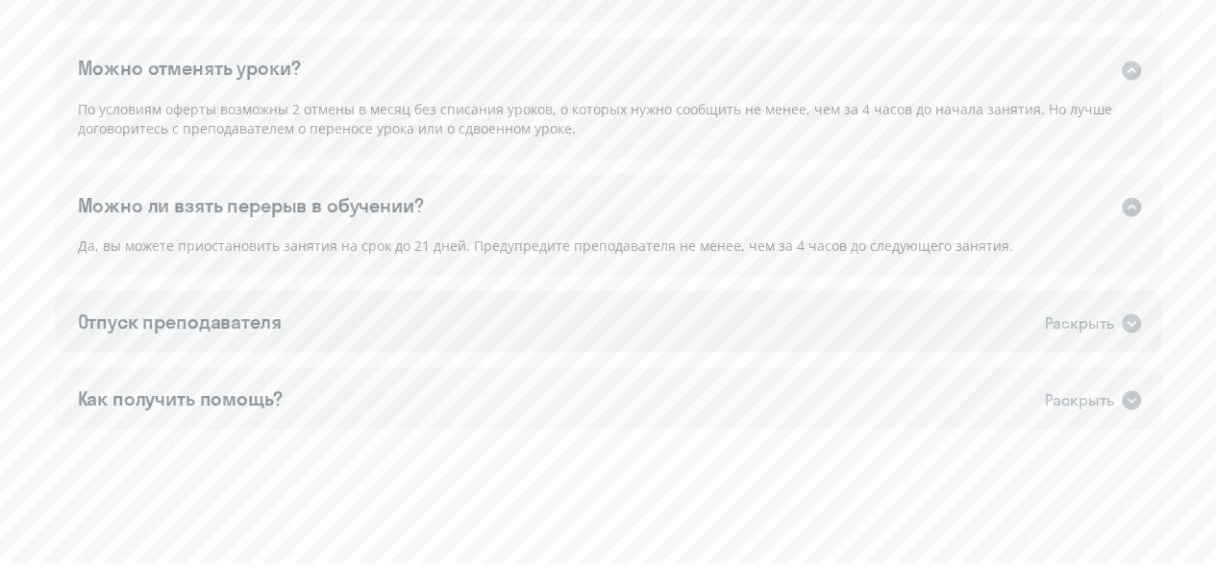
click at [261, 336] on div "Отпуск преподавателя Раскрыть" at bounding box center [608, 321] width 1107 height 62
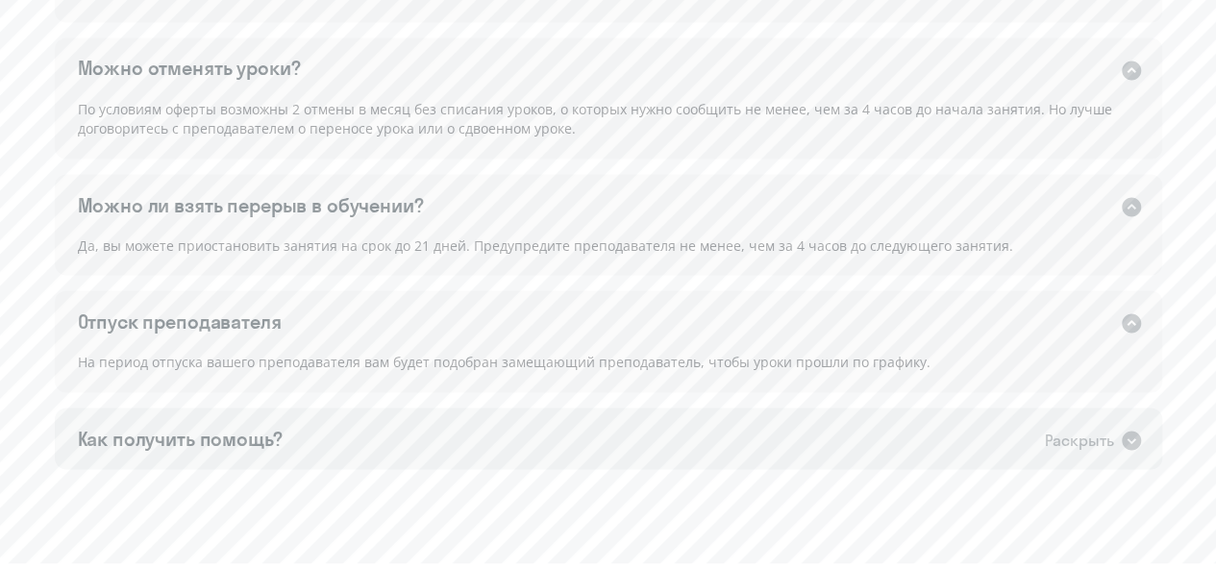
click at [325, 412] on div "Как получить помощь? Раскрыть" at bounding box center [608, 439] width 1107 height 62
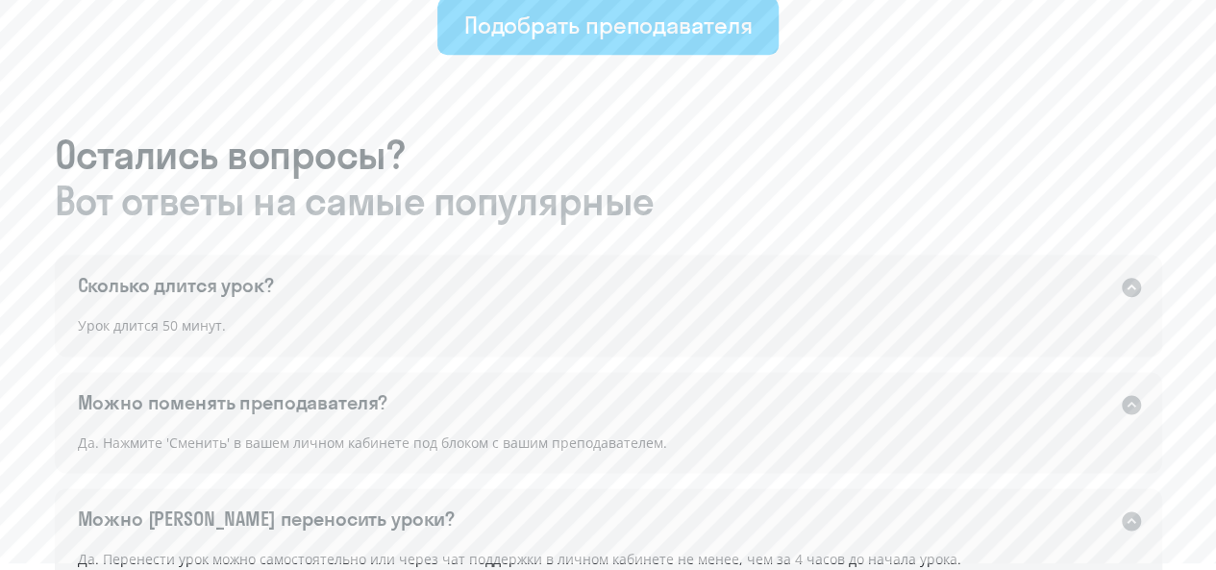
scroll to position [961, 0]
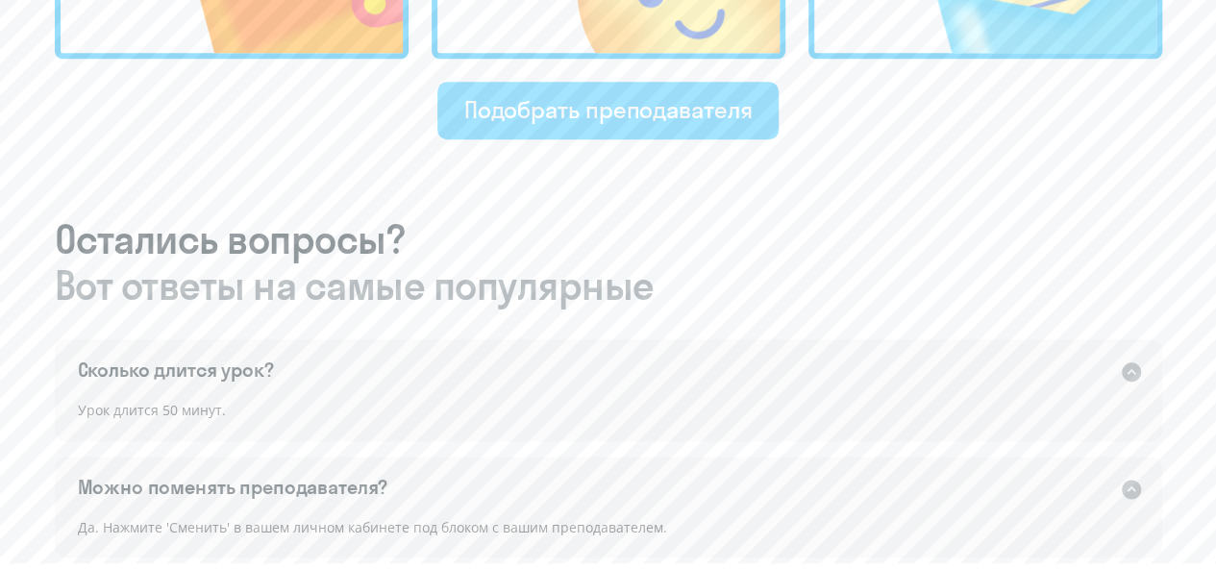
click at [588, 122] on div "Подобрать преподавателя" at bounding box center [608, 109] width 288 height 31
